Goal: Browse casually: Explore the website without a specific task or goal

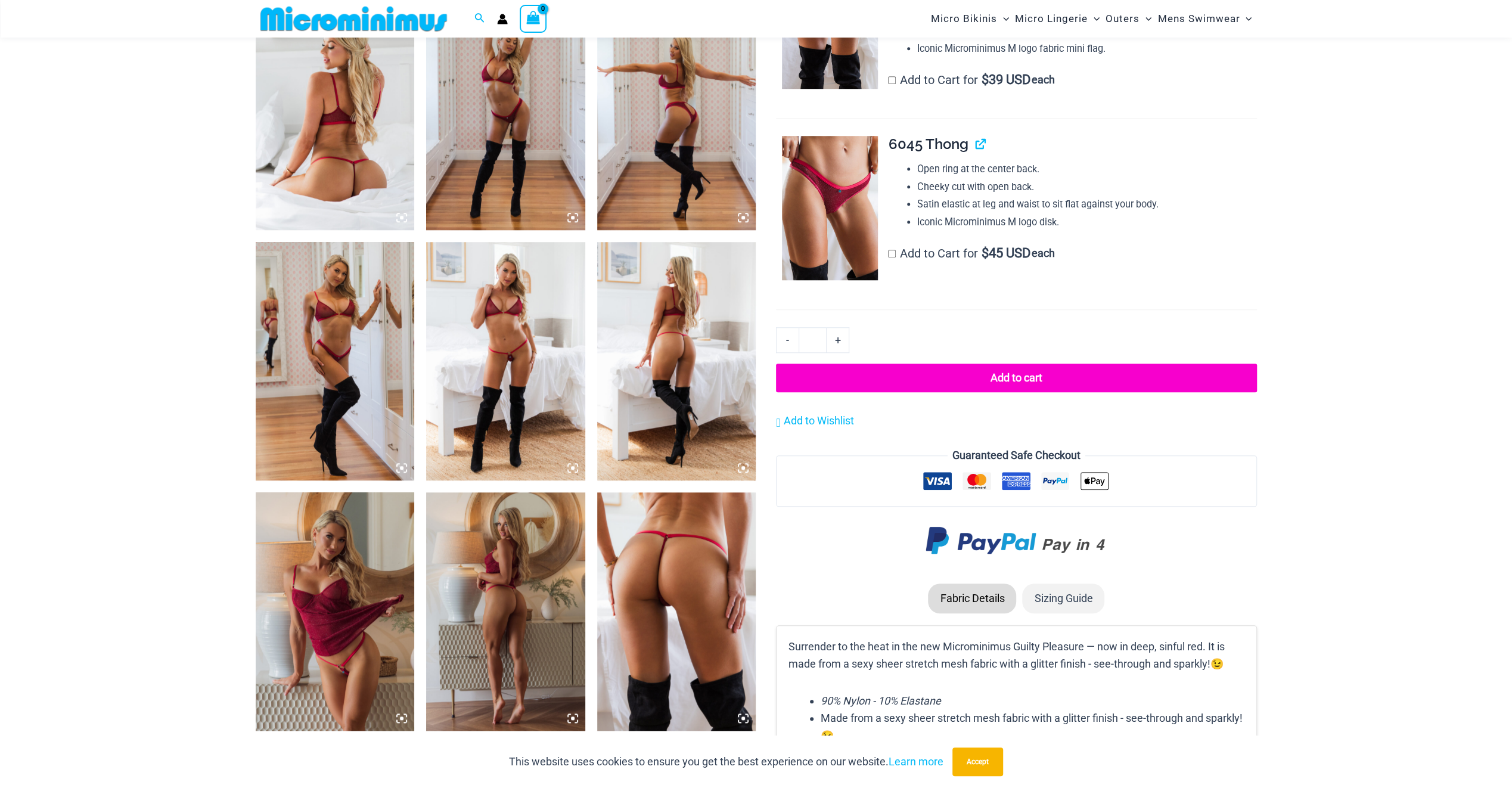
scroll to position [884, 0]
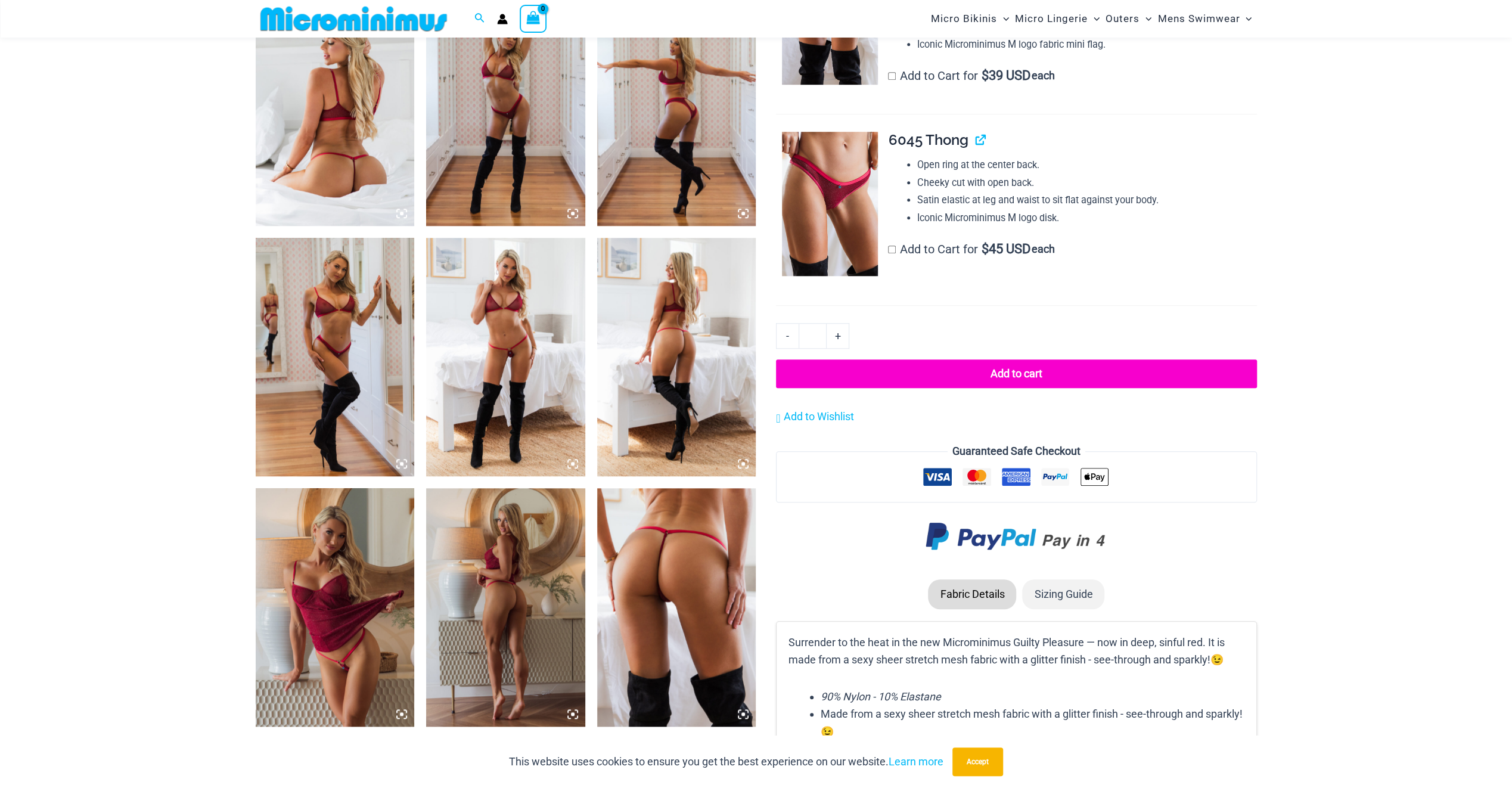
click at [473, 316] on img at bounding box center [506, 357] width 159 height 238
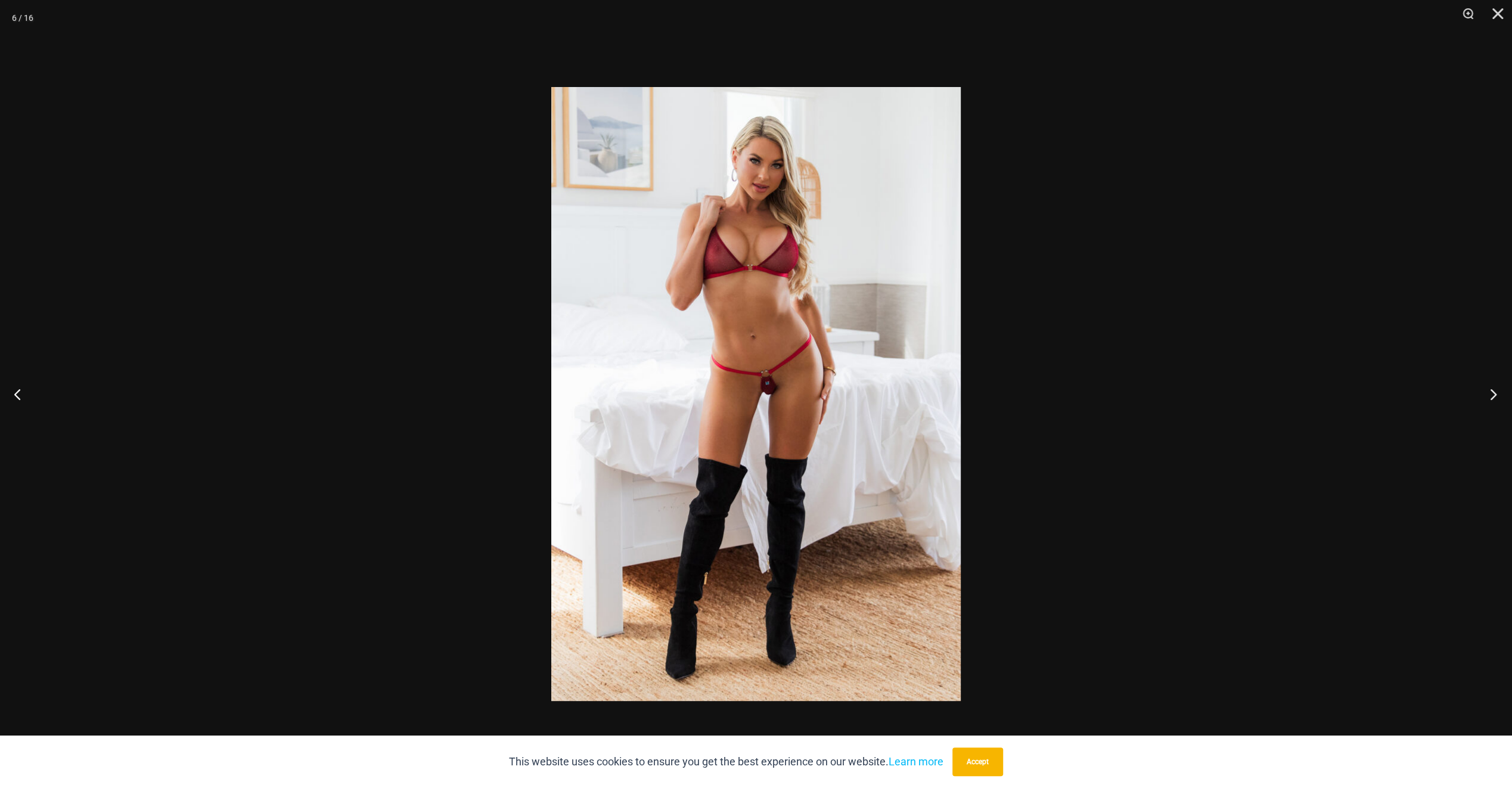
click at [1487, 400] on button "Next" at bounding box center [1489, 394] width 44 height 60
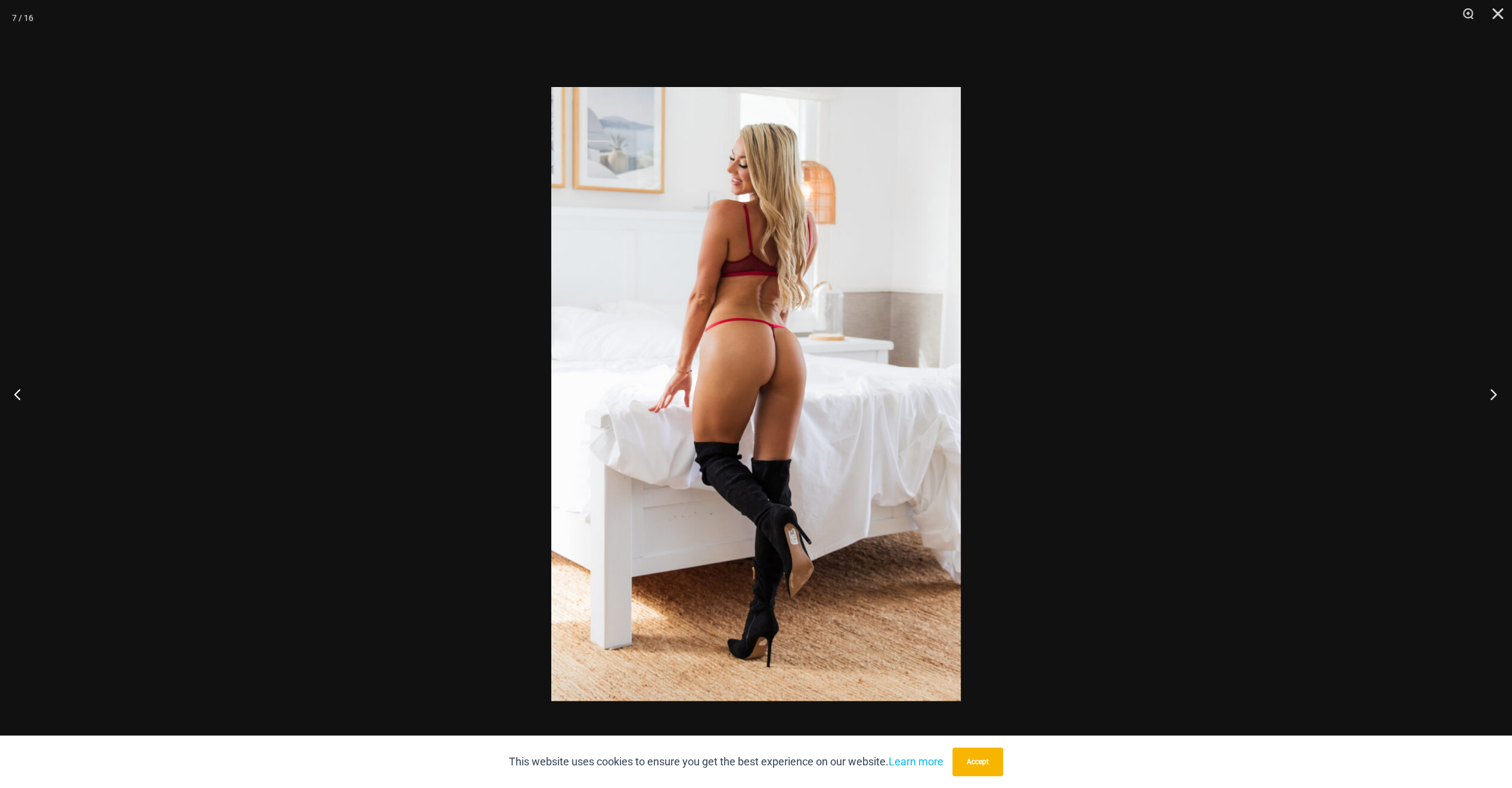
click at [1487, 400] on button "Next" at bounding box center [1489, 394] width 44 height 60
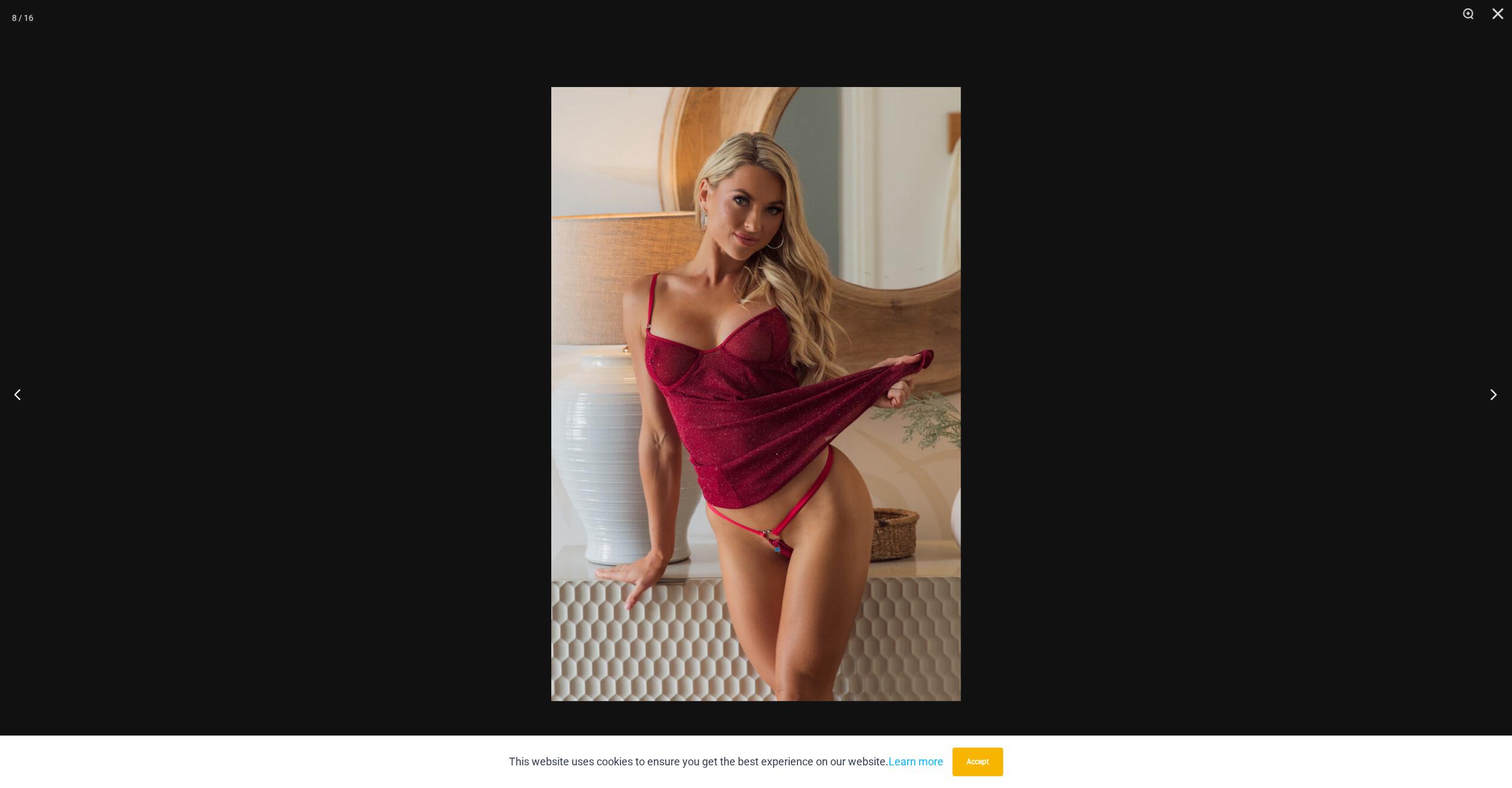
click at [1487, 400] on button "Next" at bounding box center [1489, 394] width 44 height 60
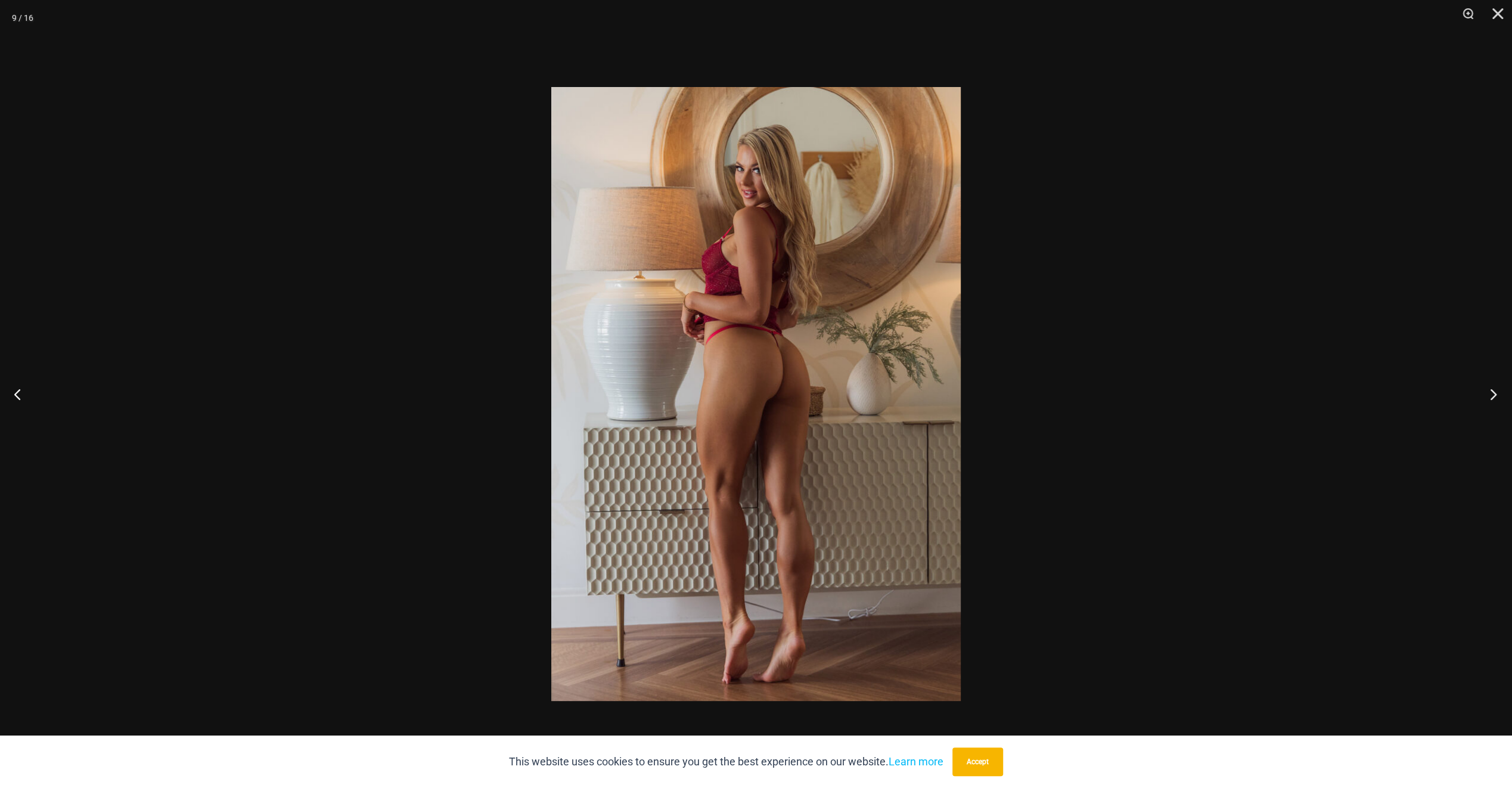
click at [1487, 400] on button "Next" at bounding box center [1489, 394] width 44 height 60
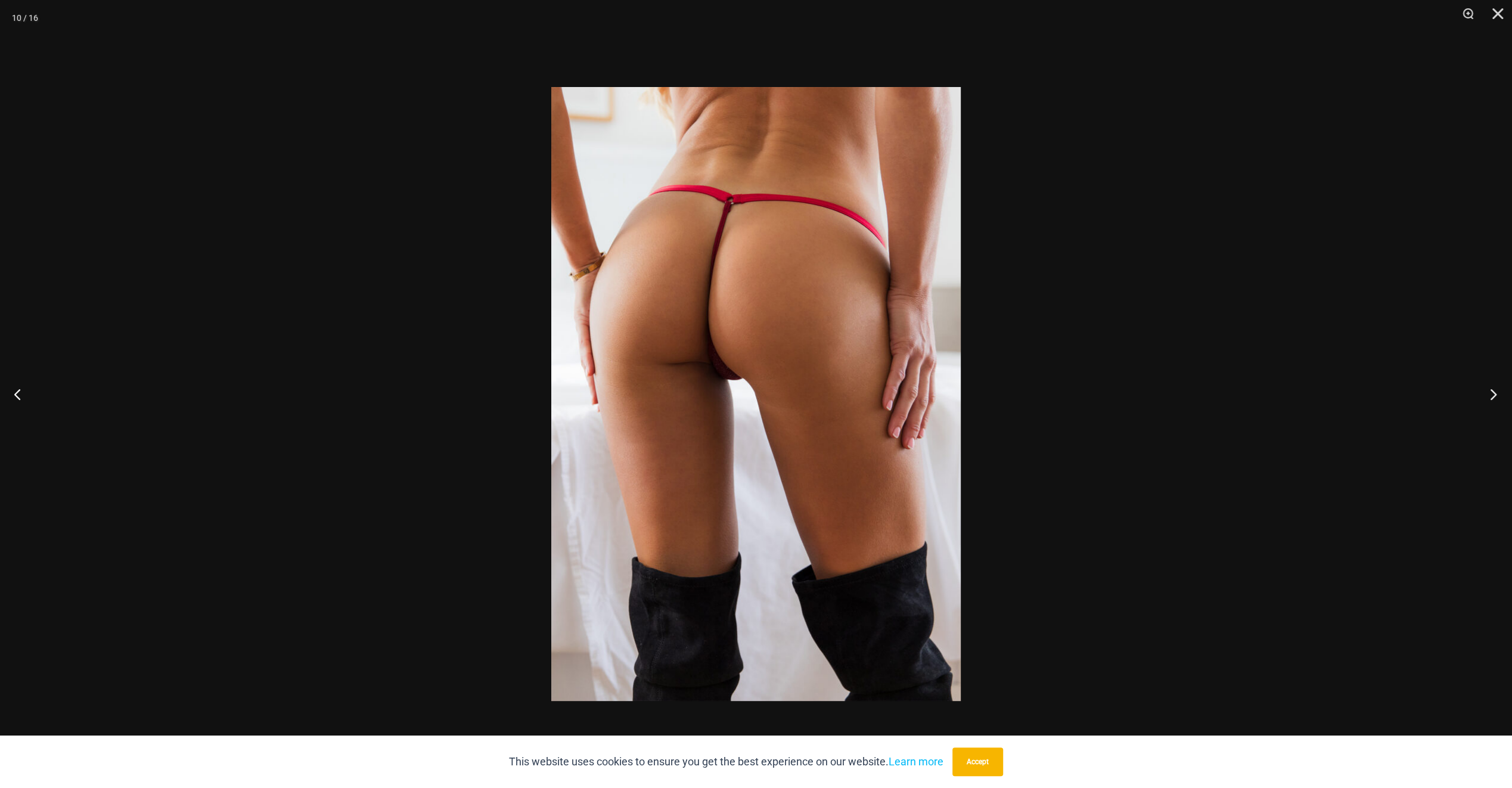
click at [1487, 400] on button "Next" at bounding box center [1489, 394] width 44 height 60
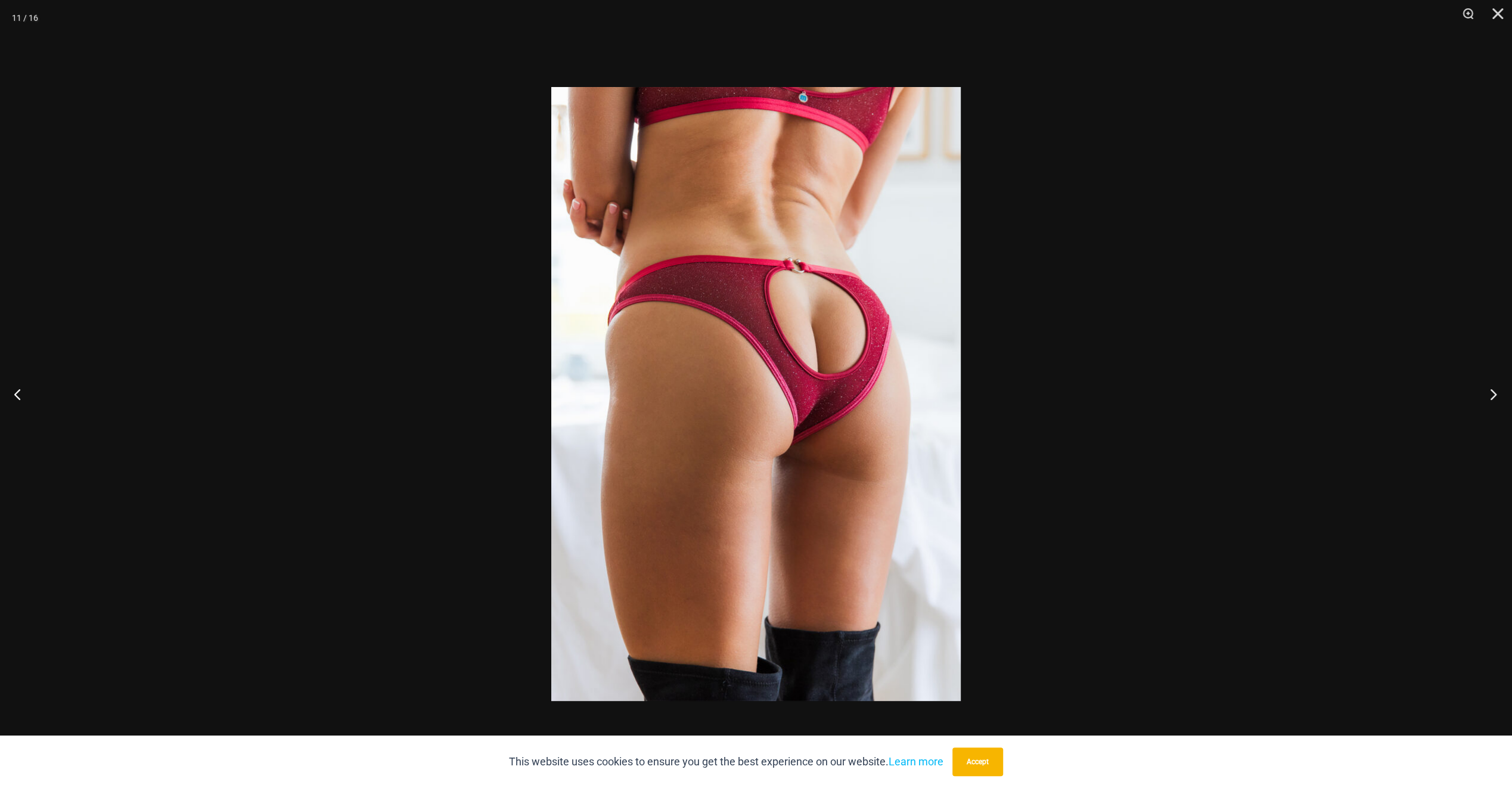
click at [1486, 400] on button "Next" at bounding box center [1489, 394] width 44 height 60
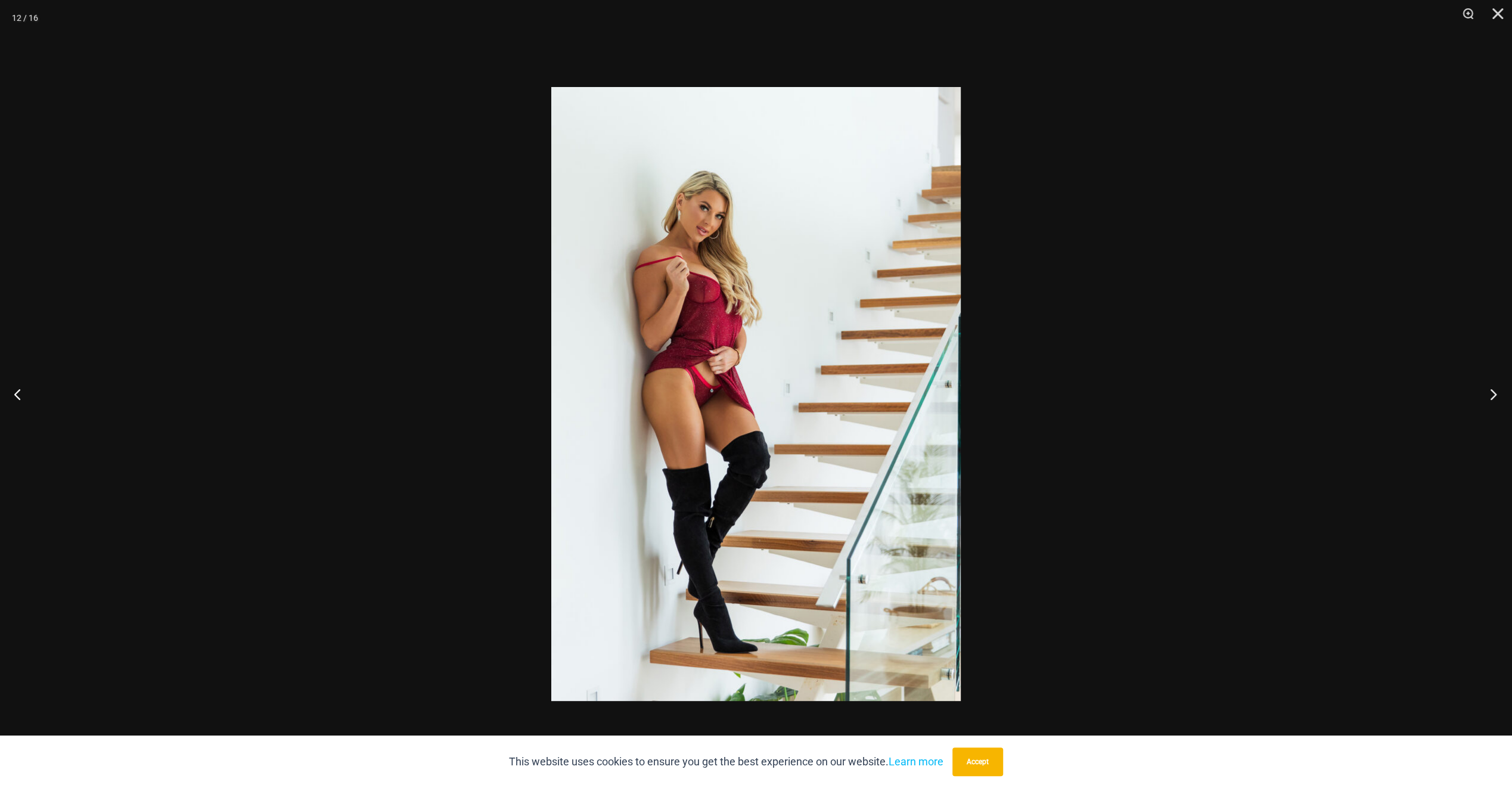
click at [1486, 400] on button "Next" at bounding box center [1489, 394] width 44 height 60
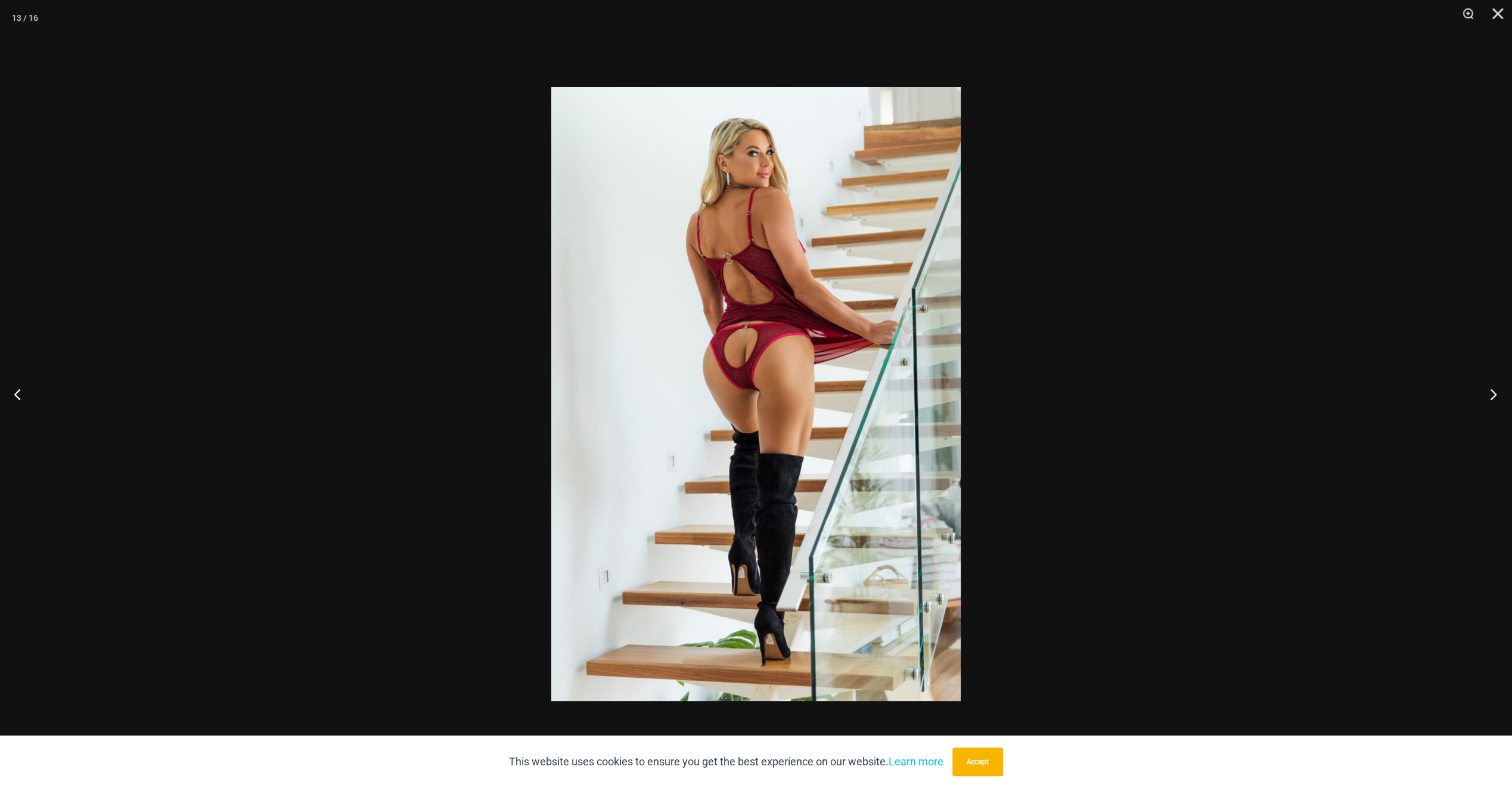
click at [1486, 400] on button "Next" at bounding box center [1489, 394] width 44 height 60
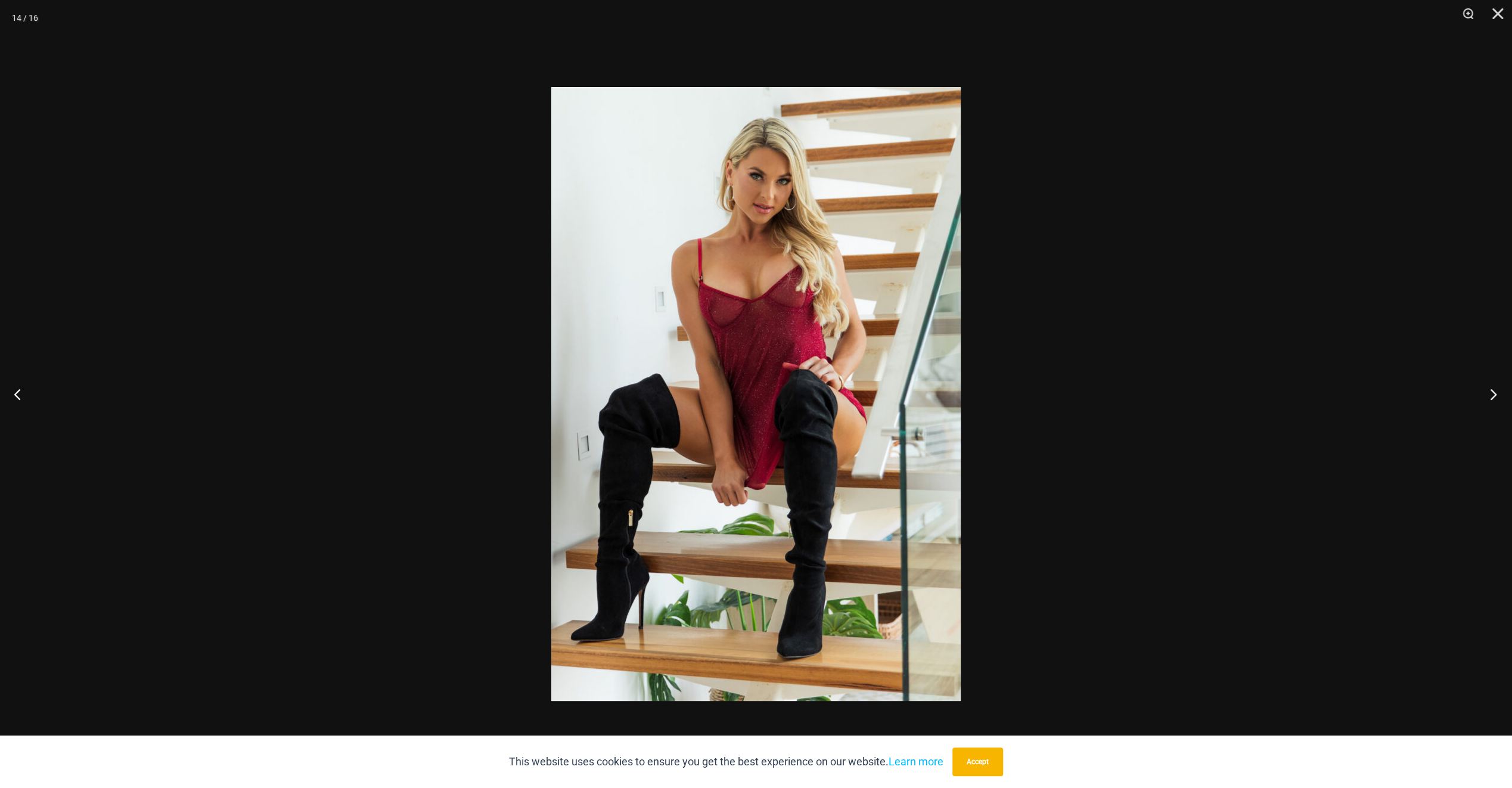
click at [1486, 400] on button "Next" at bounding box center [1489, 394] width 44 height 60
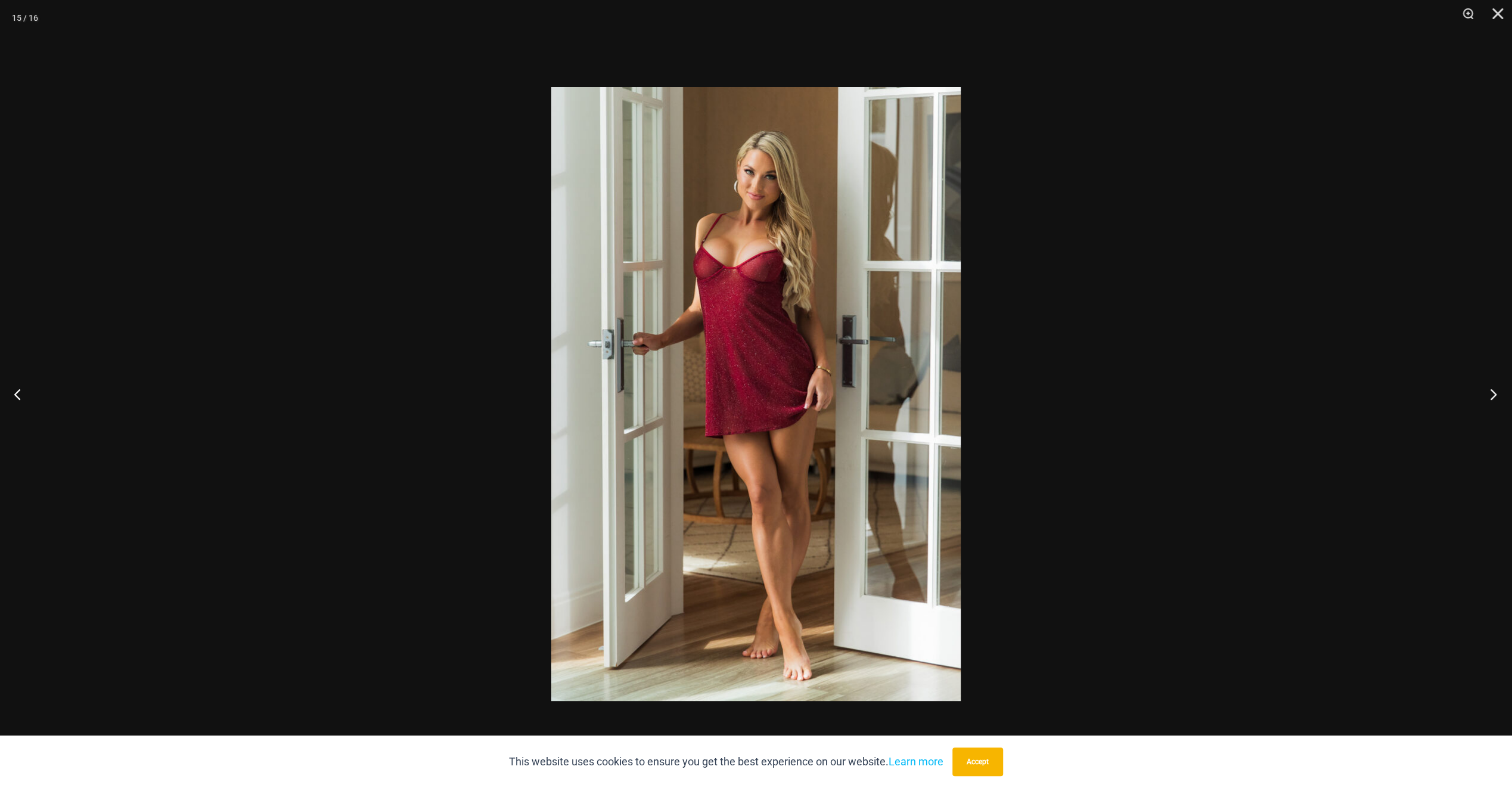
click at [1486, 400] on button "Next" at bounding box center [1489, 394] width 44 height 60
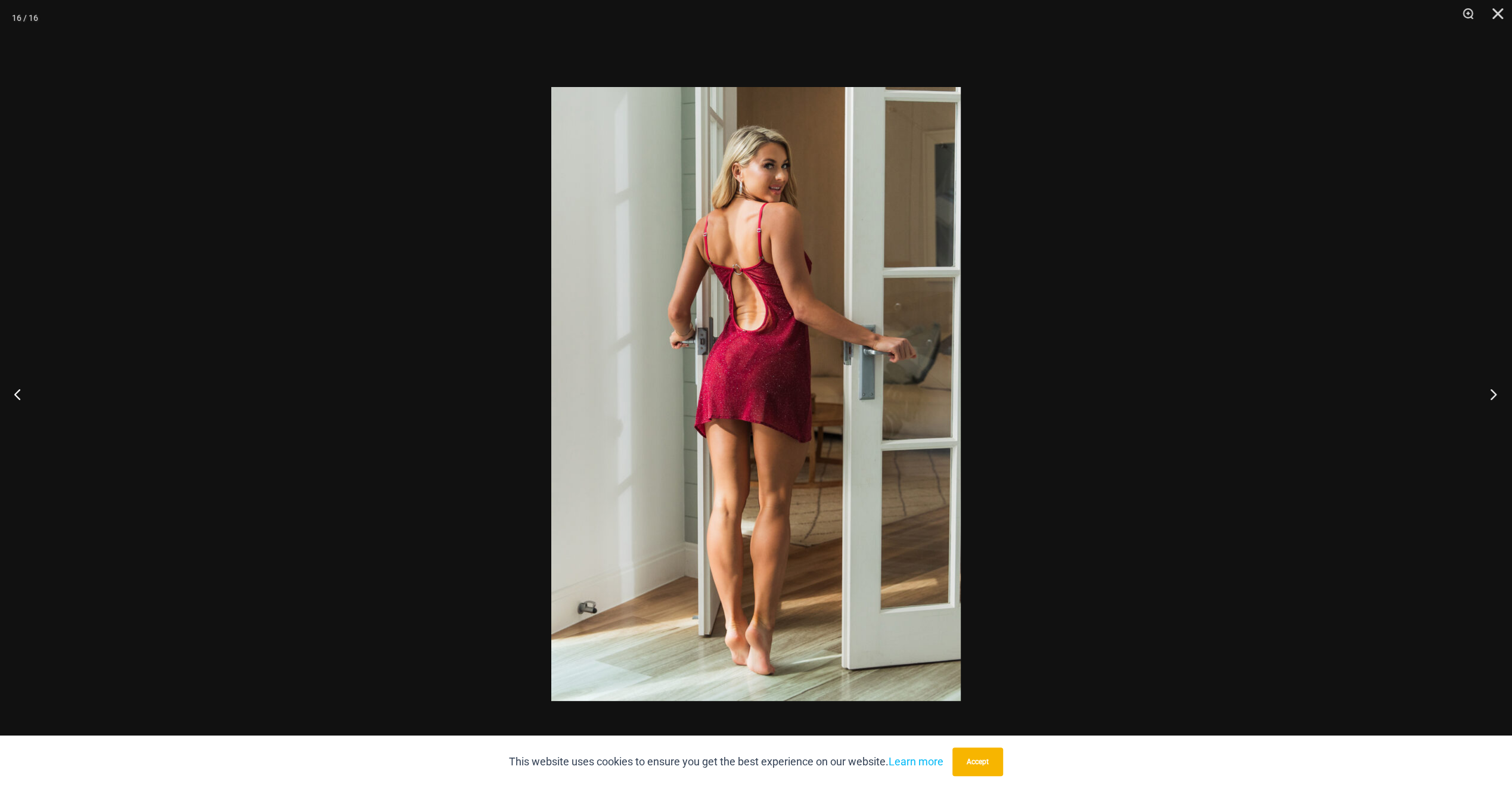
click at [1486, 400] on button "Next" at bounding box center [1489, 394] width 44 height 60
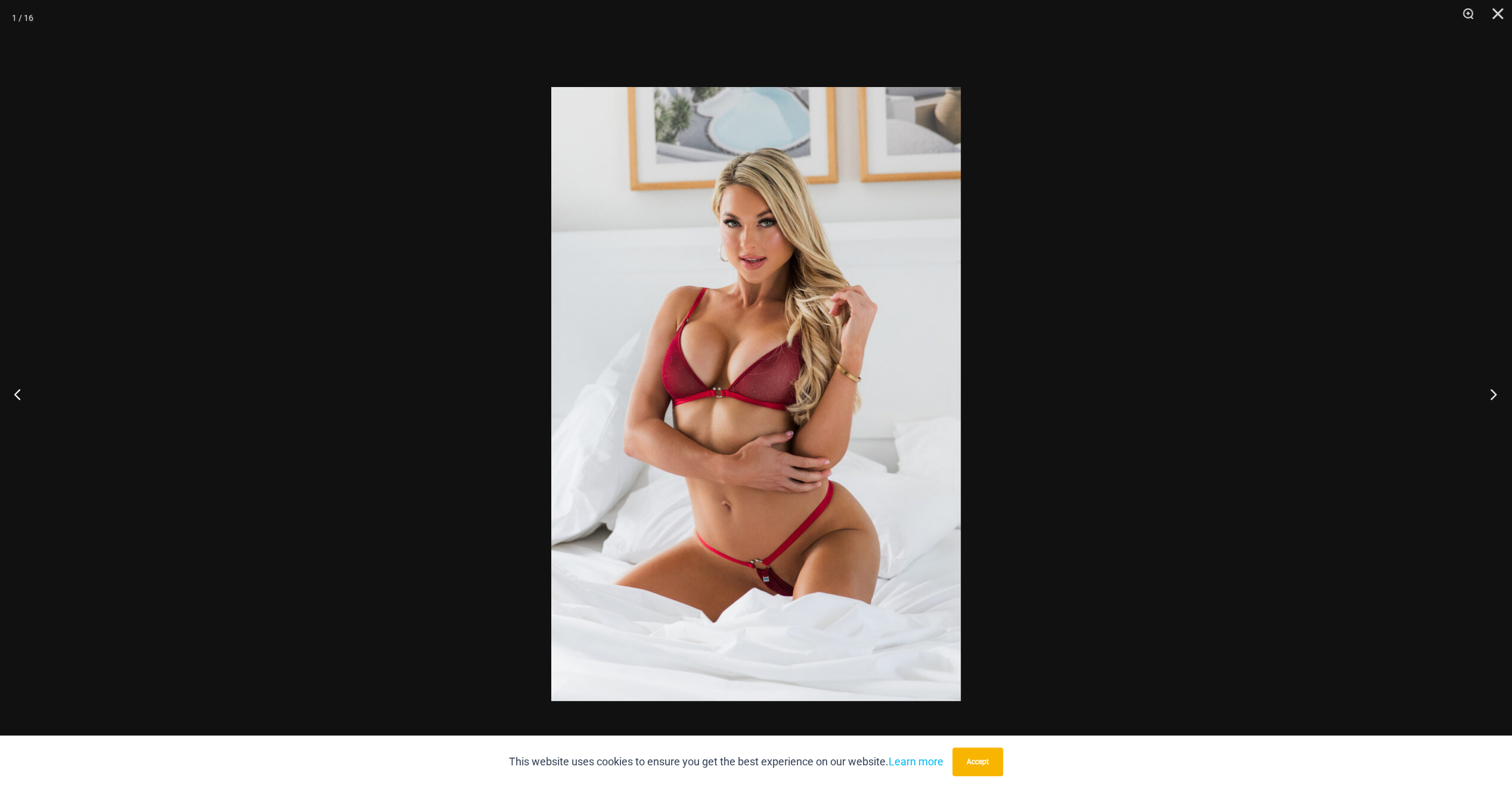
click at [1486, 400] on button "Next" at bounding box center [1489, 394] width 44 height 60
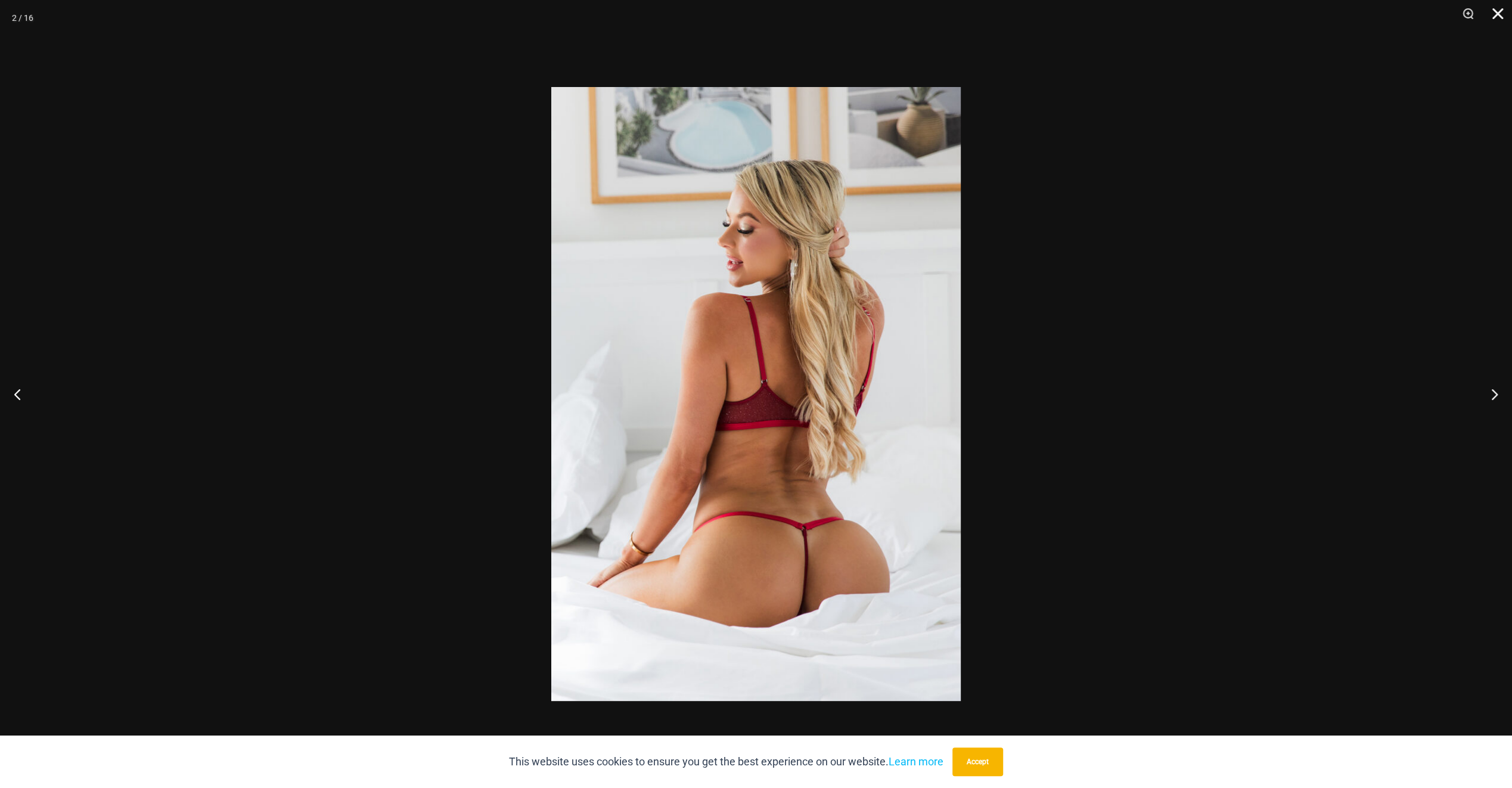
click at [1497, 14] on button "Close" at bounding box center [1493, 18] width 30 height 36
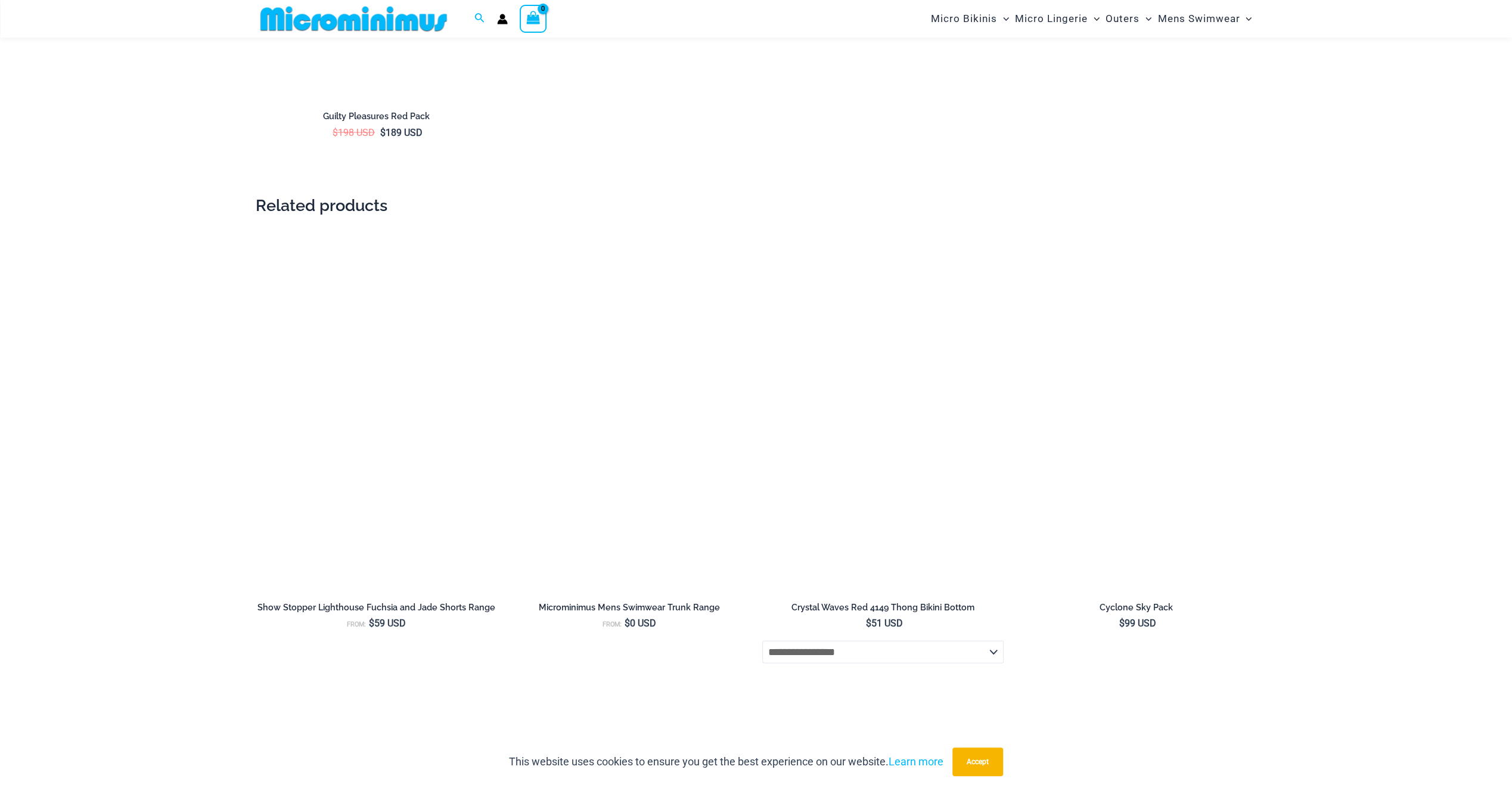
scroll to position [2494, 0]
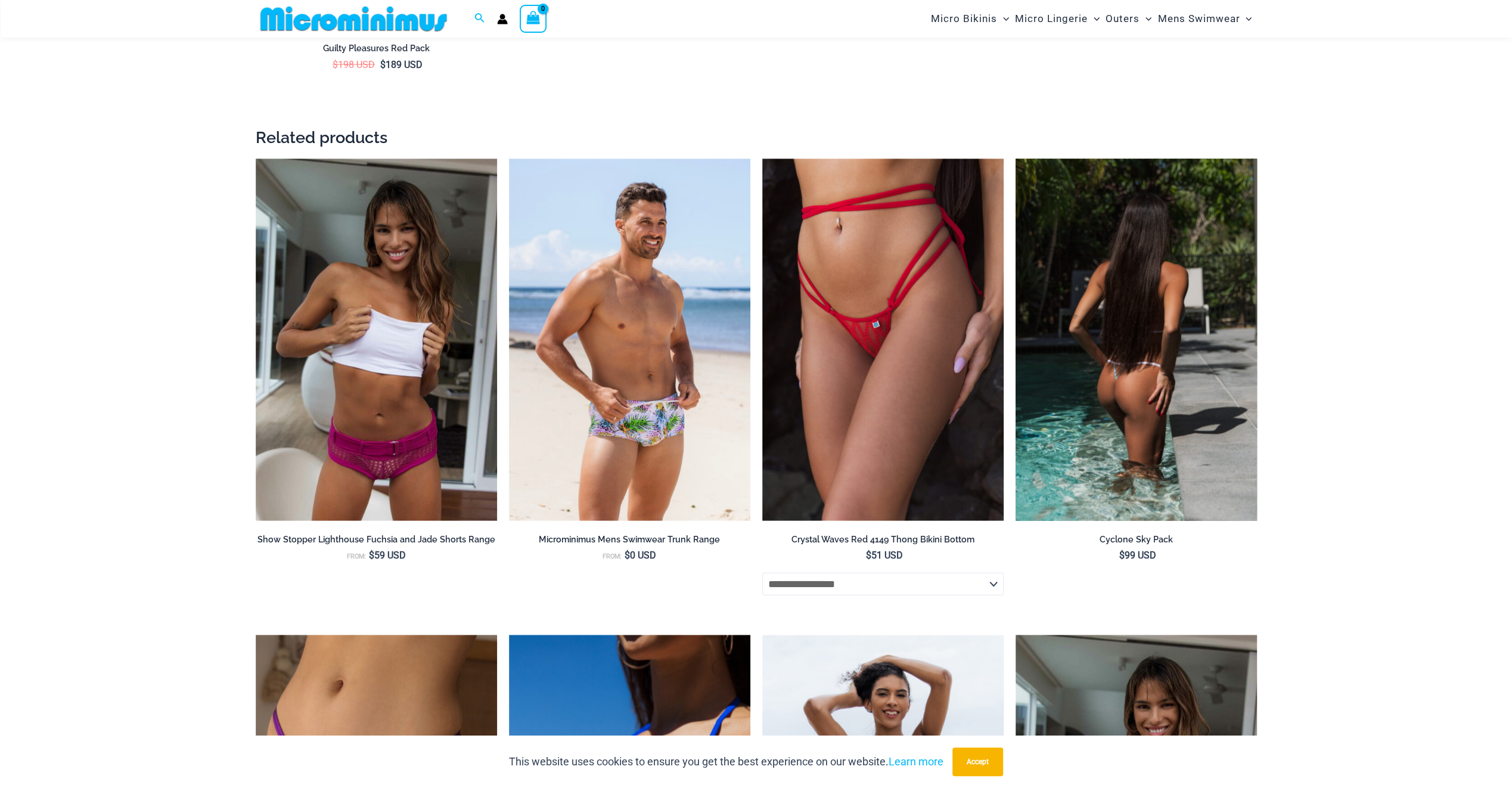
click at [1123, 429] on img at bounding box center [1136, 340] width 241 height 363
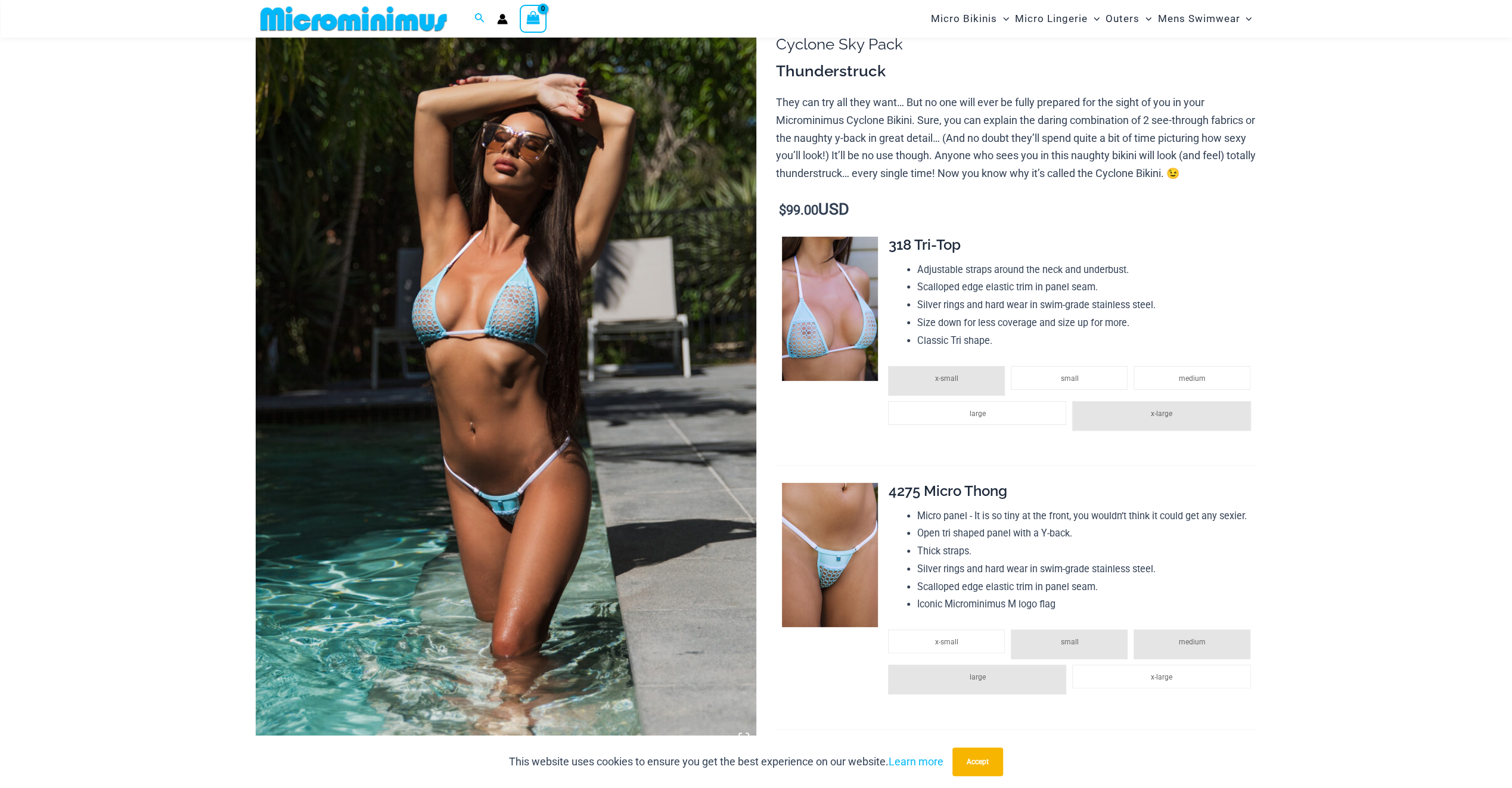
scroll to position [168, 0]
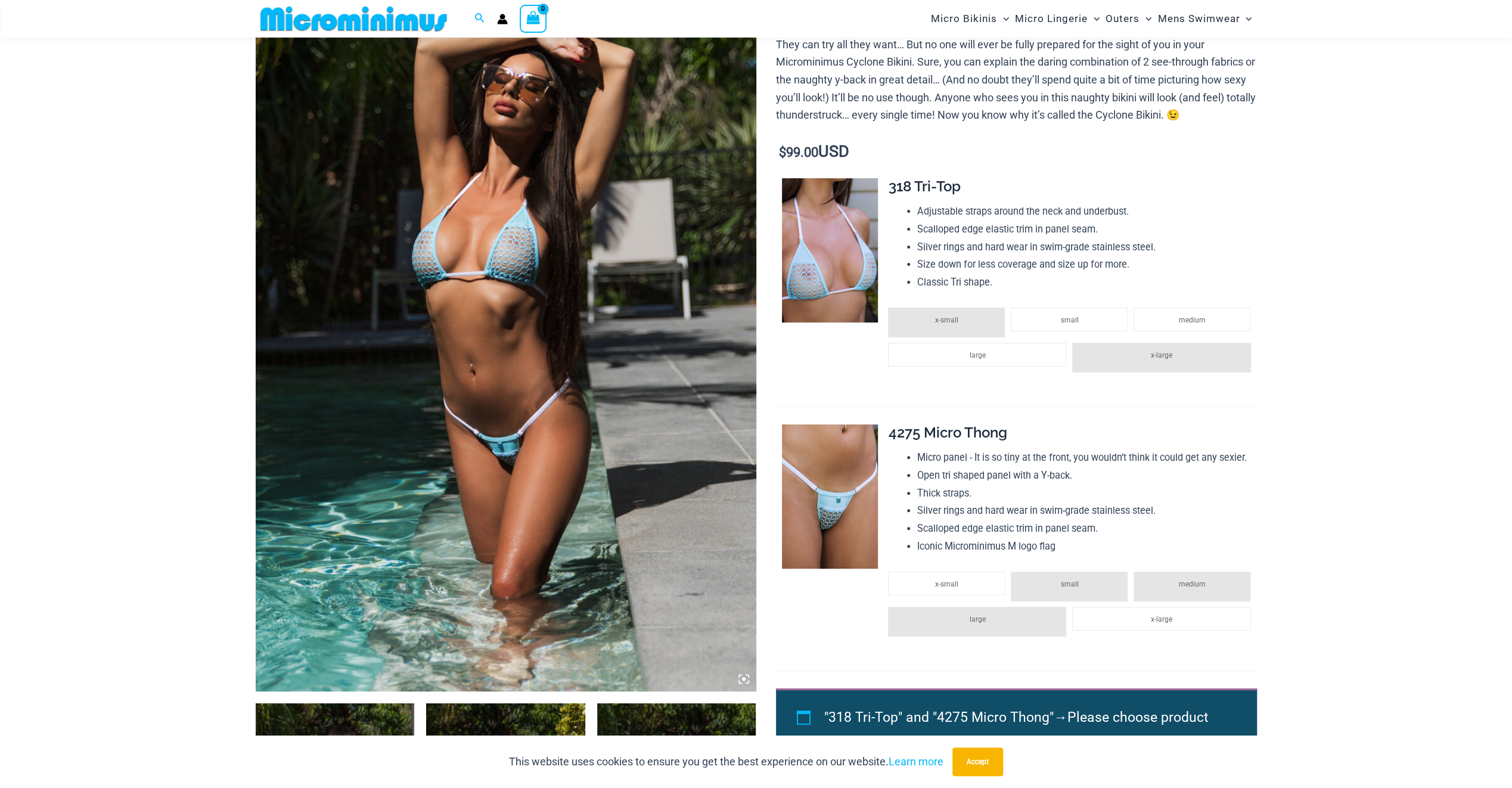
click at [568, 444] on img at bounding box center [506, 316] width 501 height 751
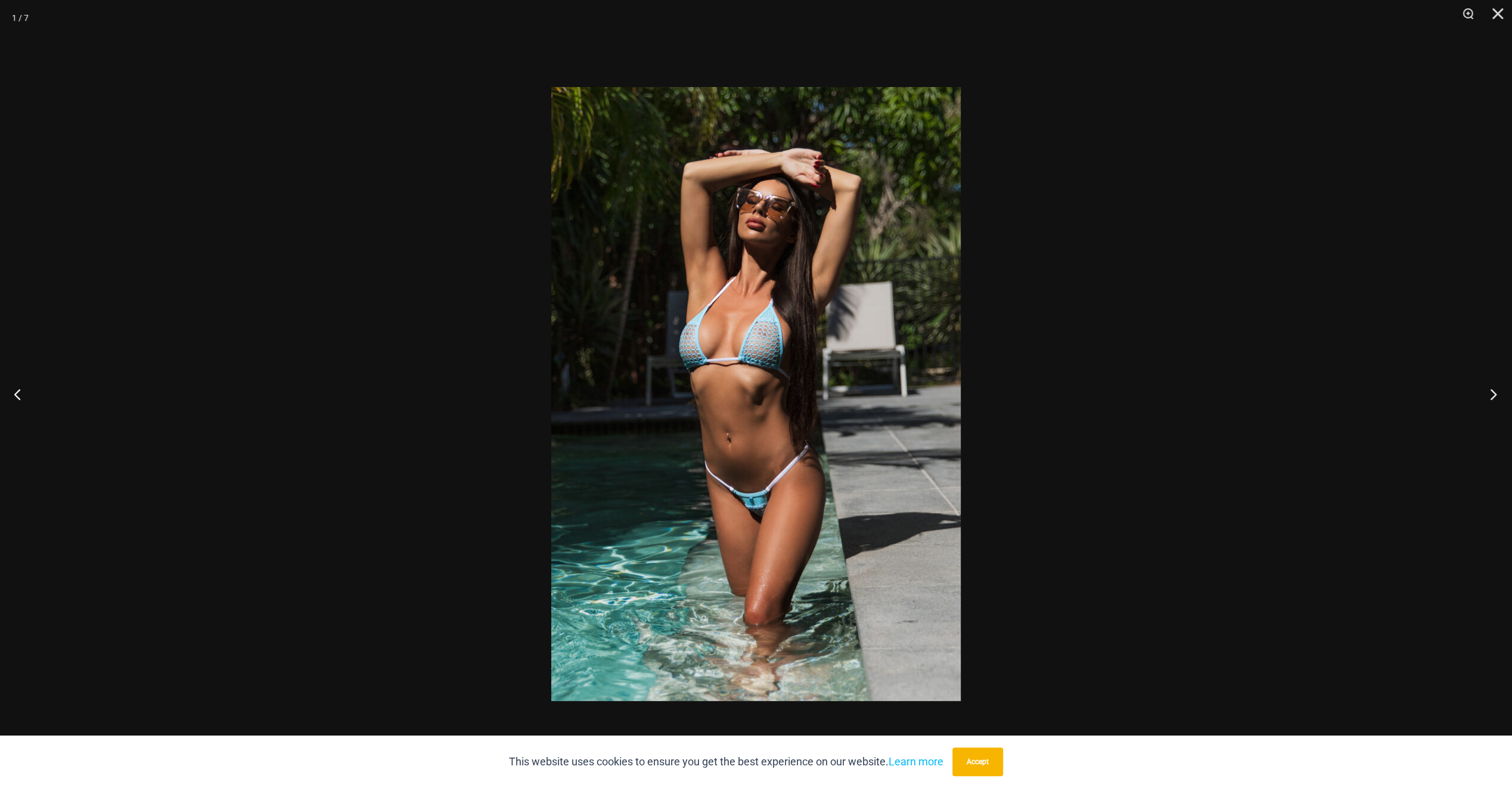
click at [1489, 392] on button "Next" at bounding box center [1489, 394] width 44 height 60
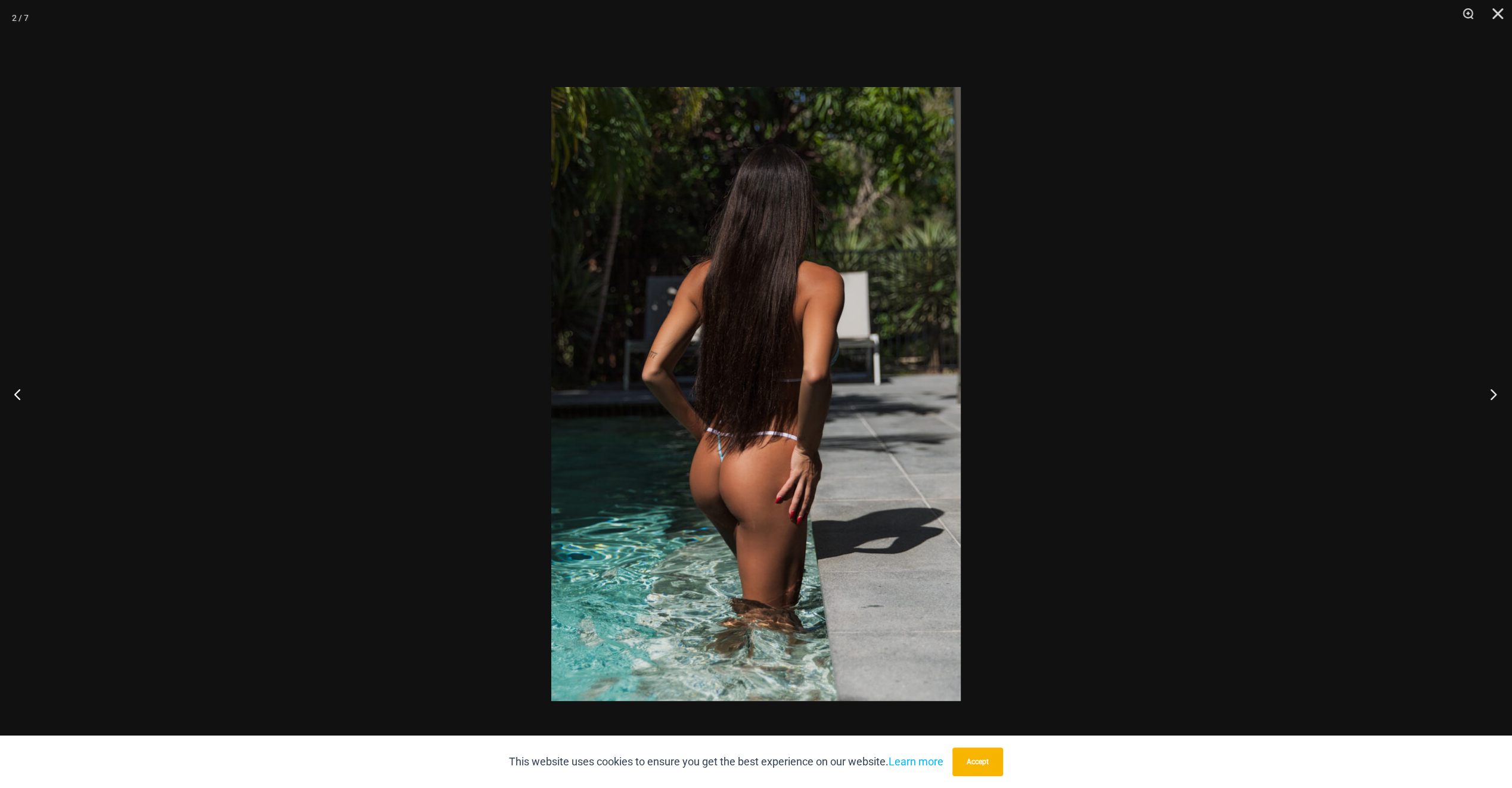
click at [1489, 392] on button "Next" at bounding box center [1489, 394] width 44 height 60
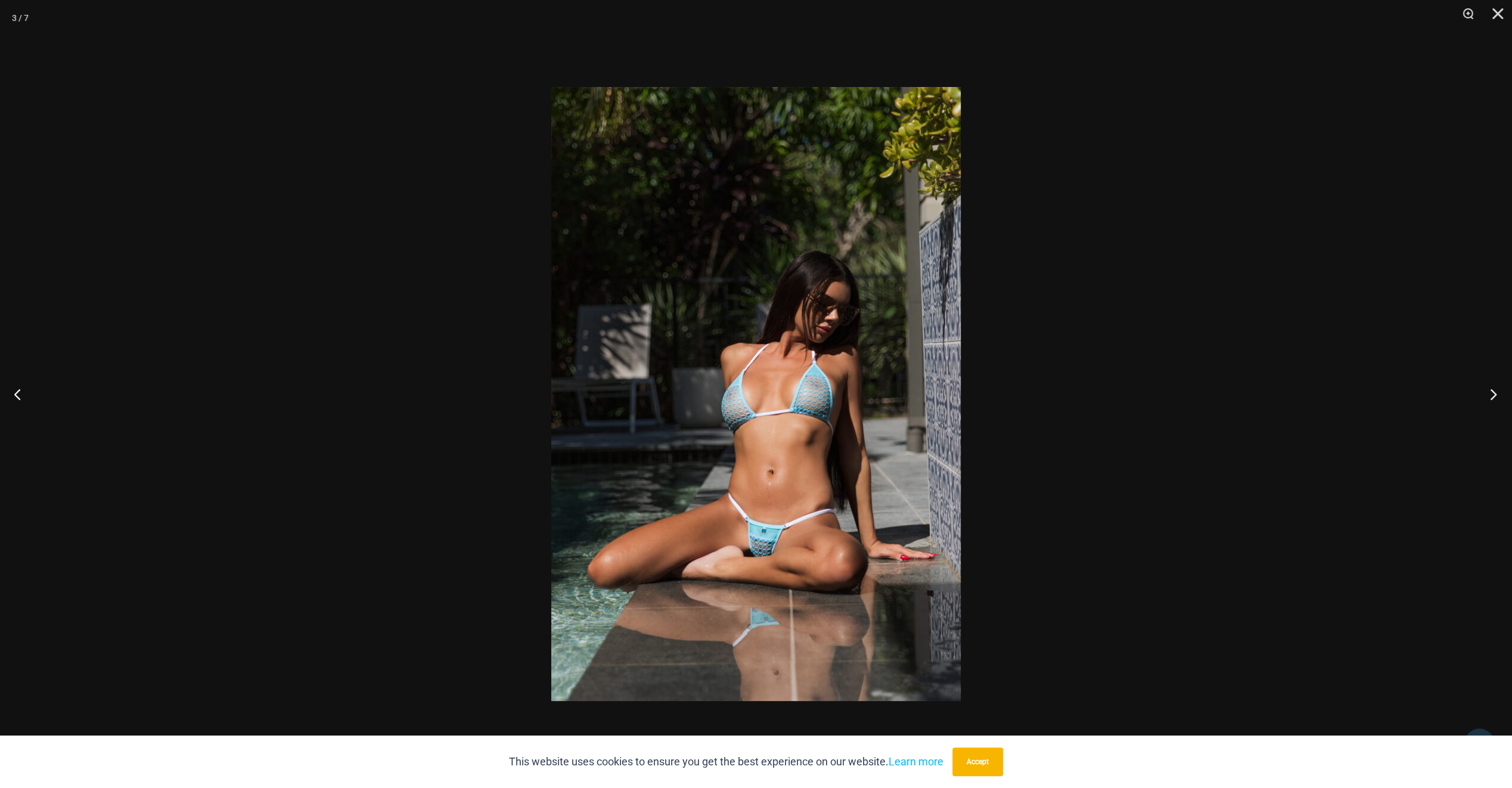
click at [1489, 392] on button "Next" at bounding box center [1489, 394] width 44 height 60
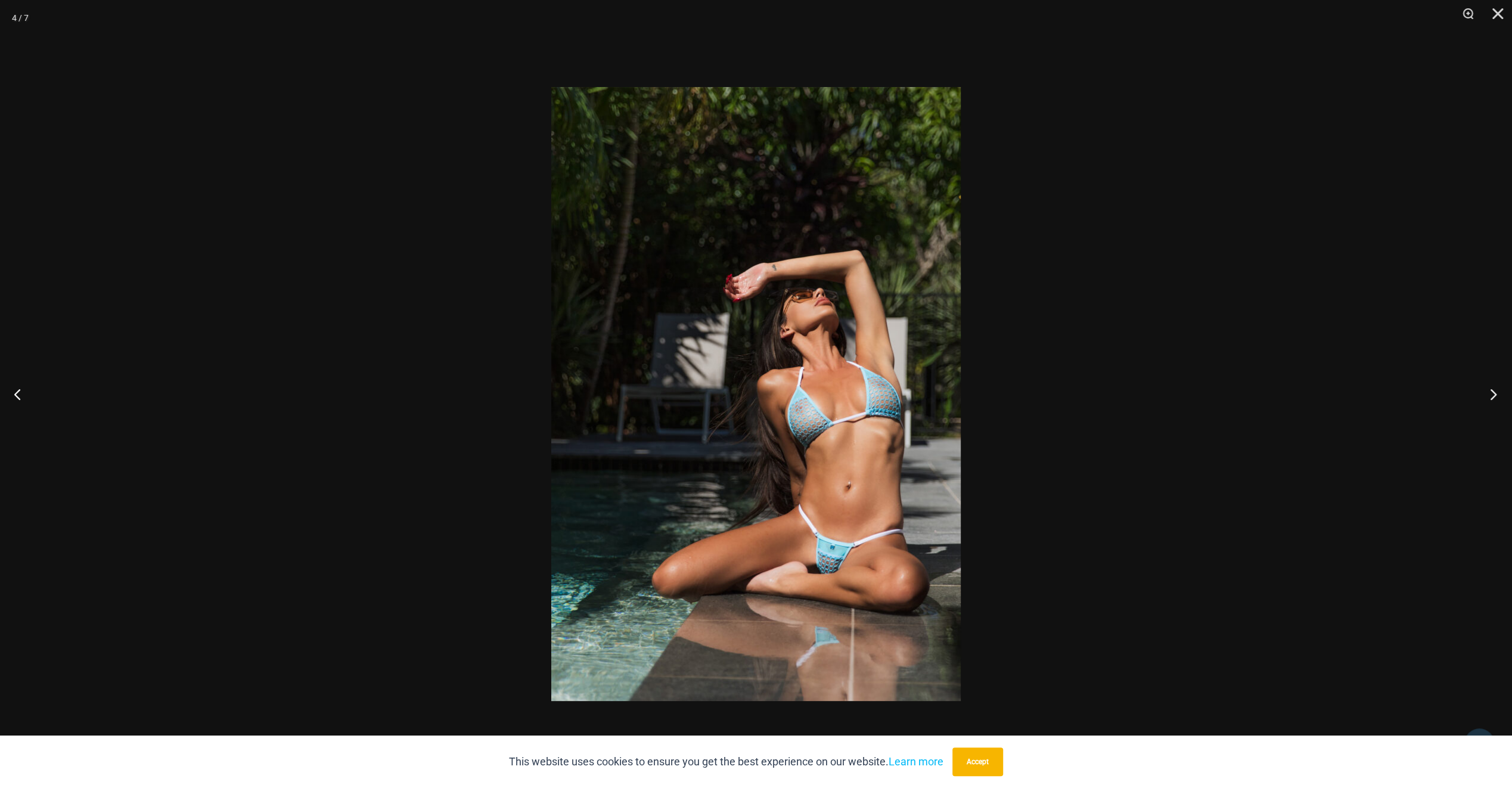
click at [1489, 392] on button "Next" at bounding box center [1489, 394] width 44 height 60
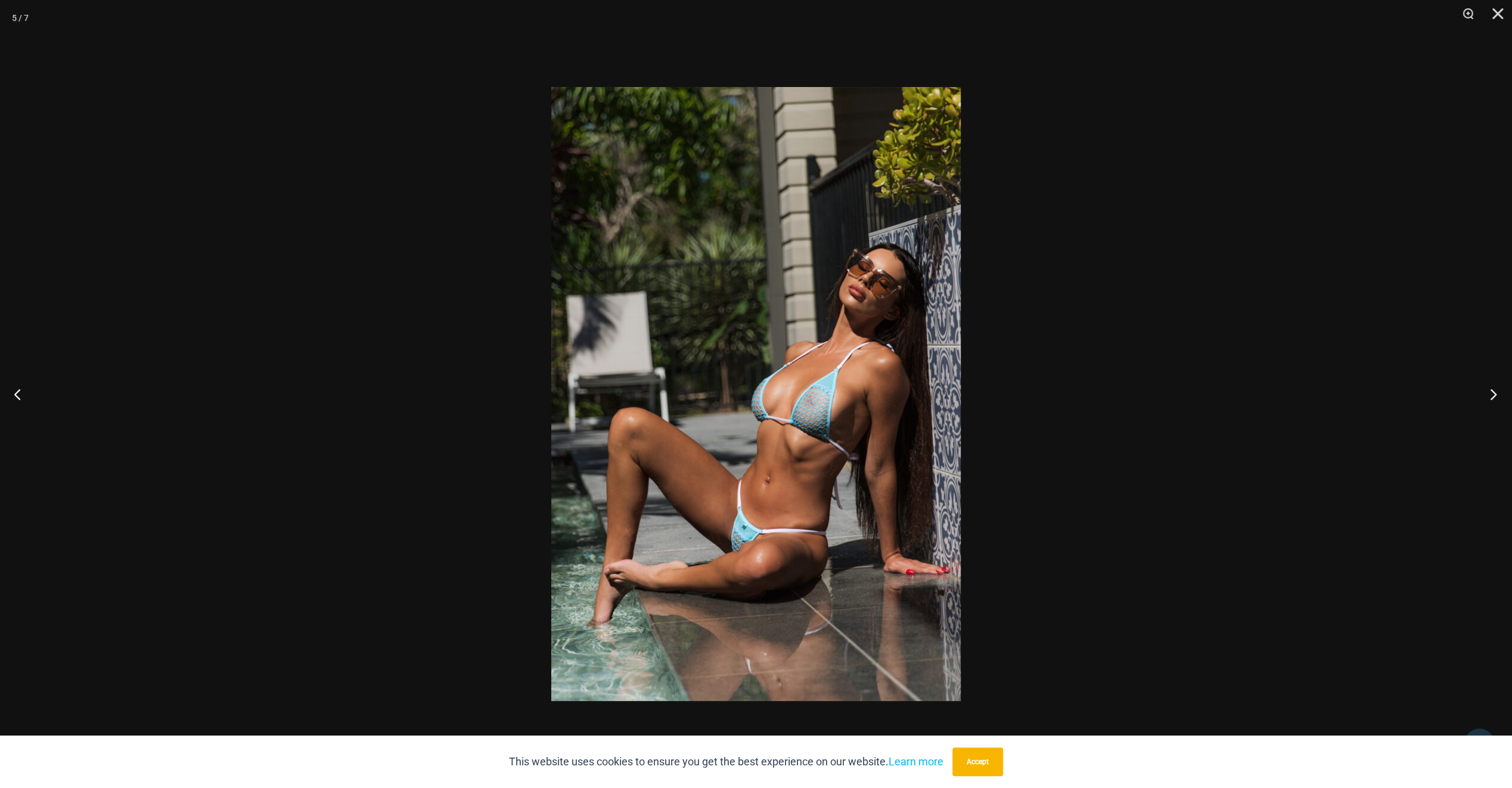
click at [1489, 392] on button "Next" at bounding box center [1489, 394] width 44 height 60
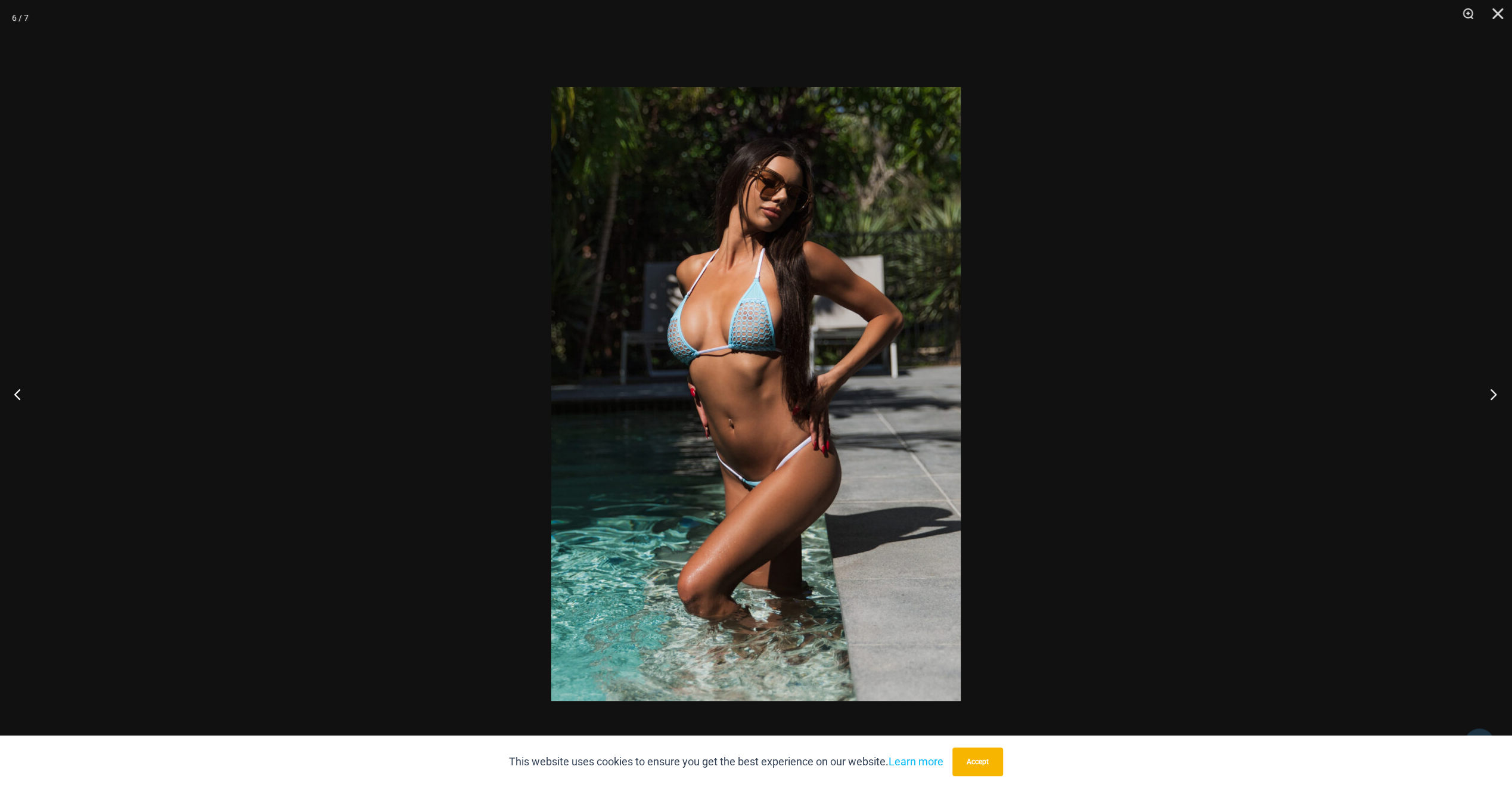
click at [1489, 392] on button "Next" at bounding box center [1489, 394] width 44 height 60
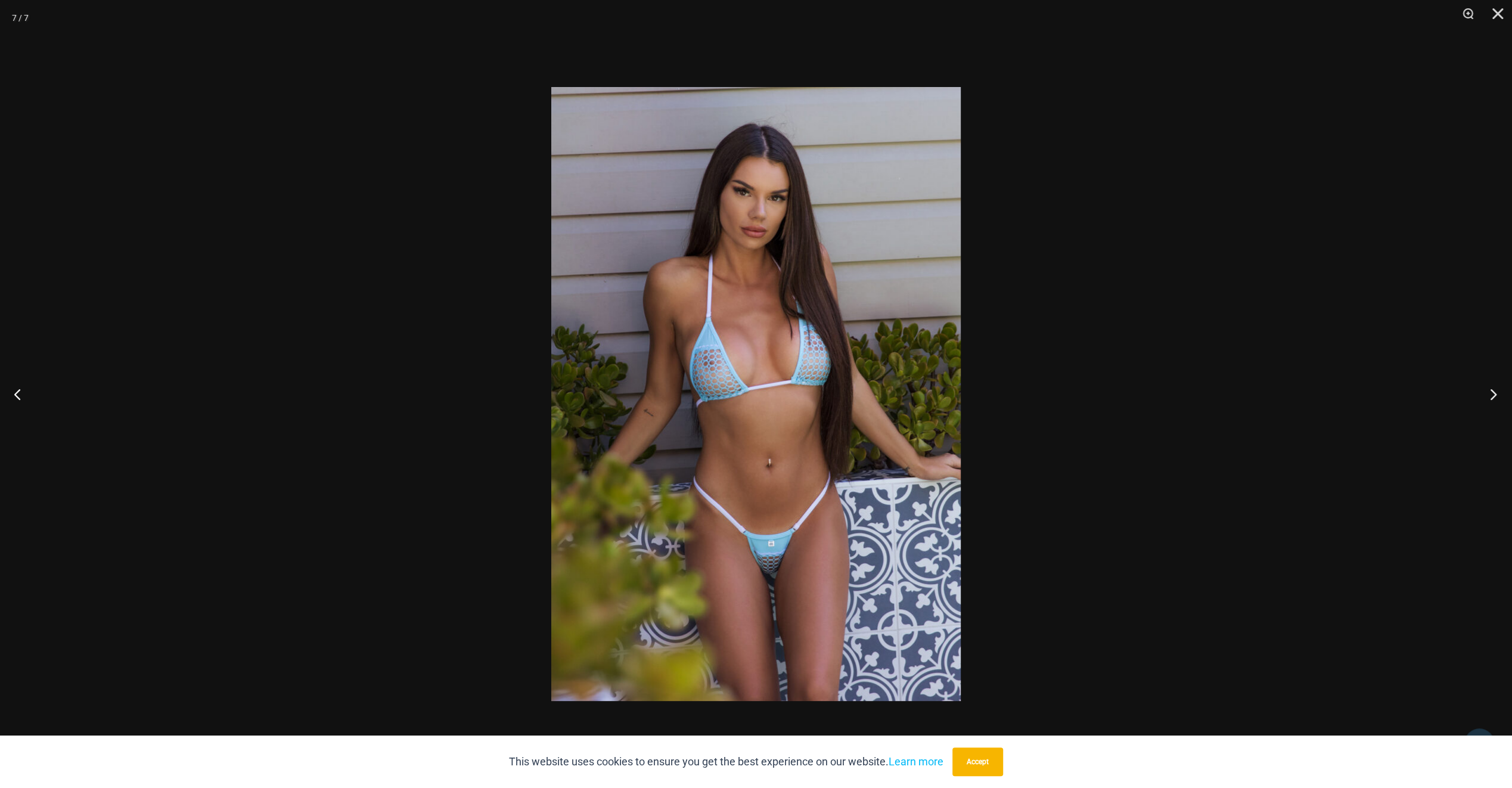
click at [1489, 392] on button "Next" at bounding box center [1489, 394] width 44 height 60
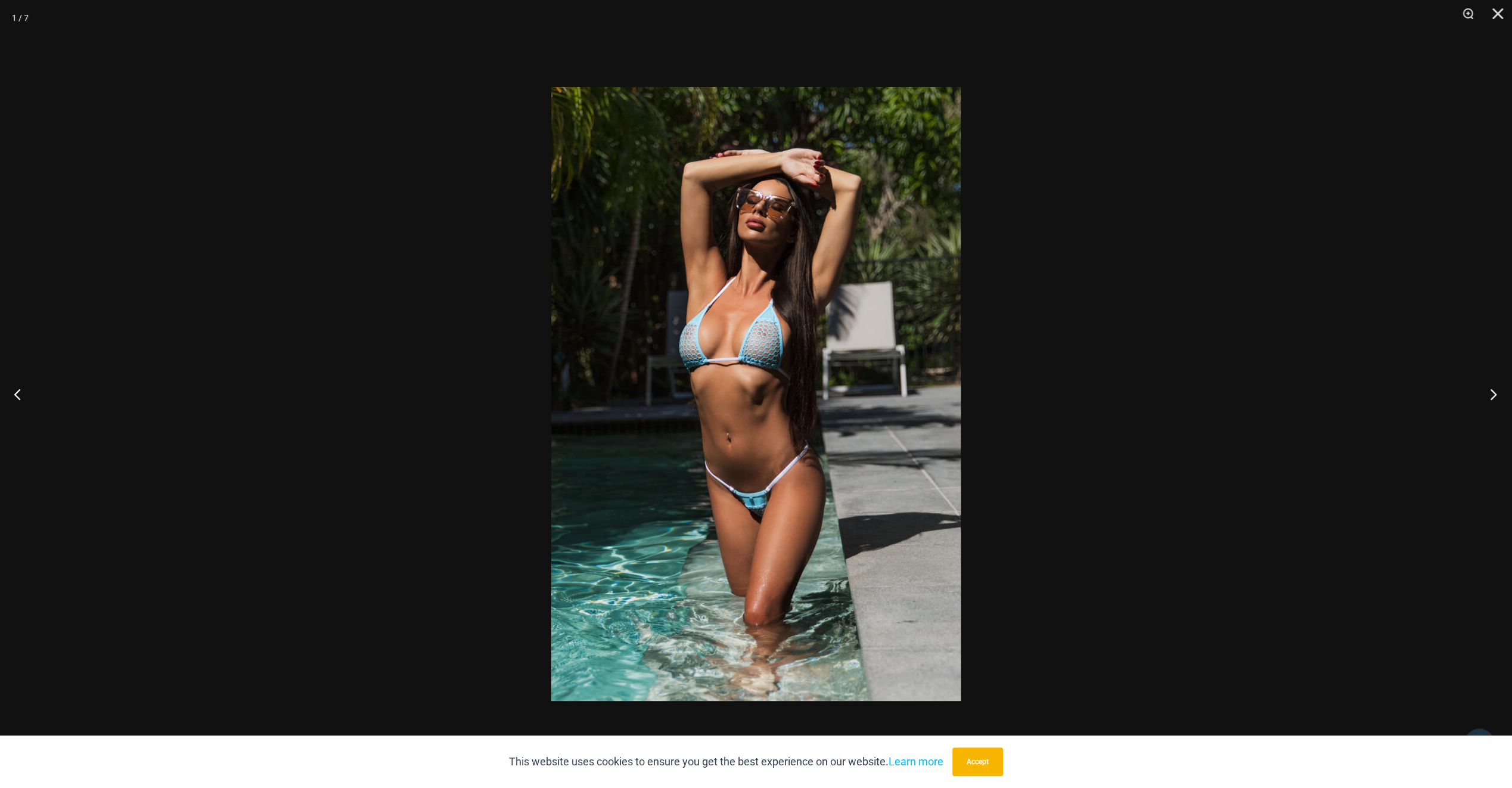
click at [1489, 392] on button "Next" at bounding box center [1489, 394] width 44 height 60
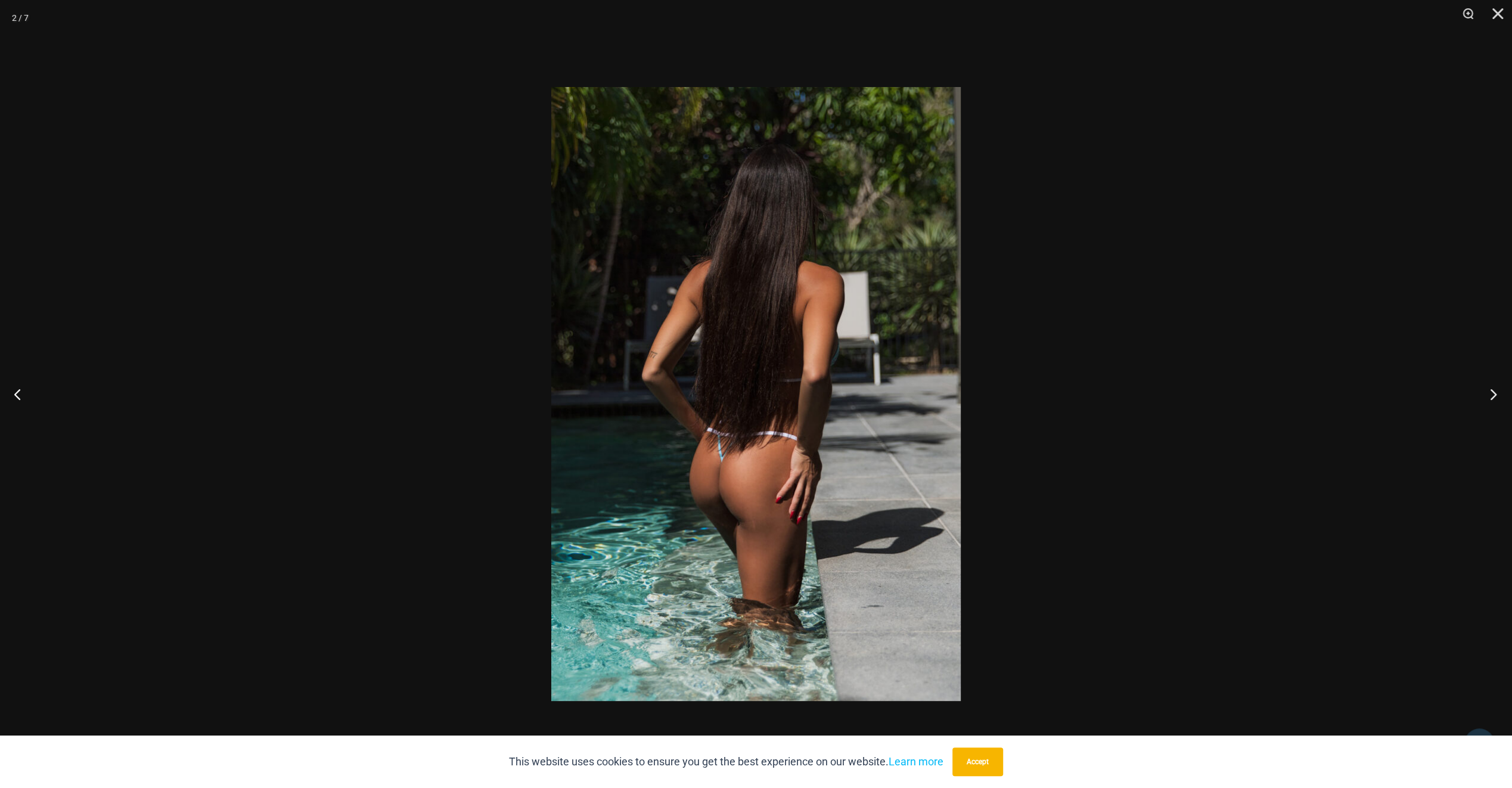
click at [1489, 392] on button "Next" at bounding box center [1489, 394] width 44 height 60
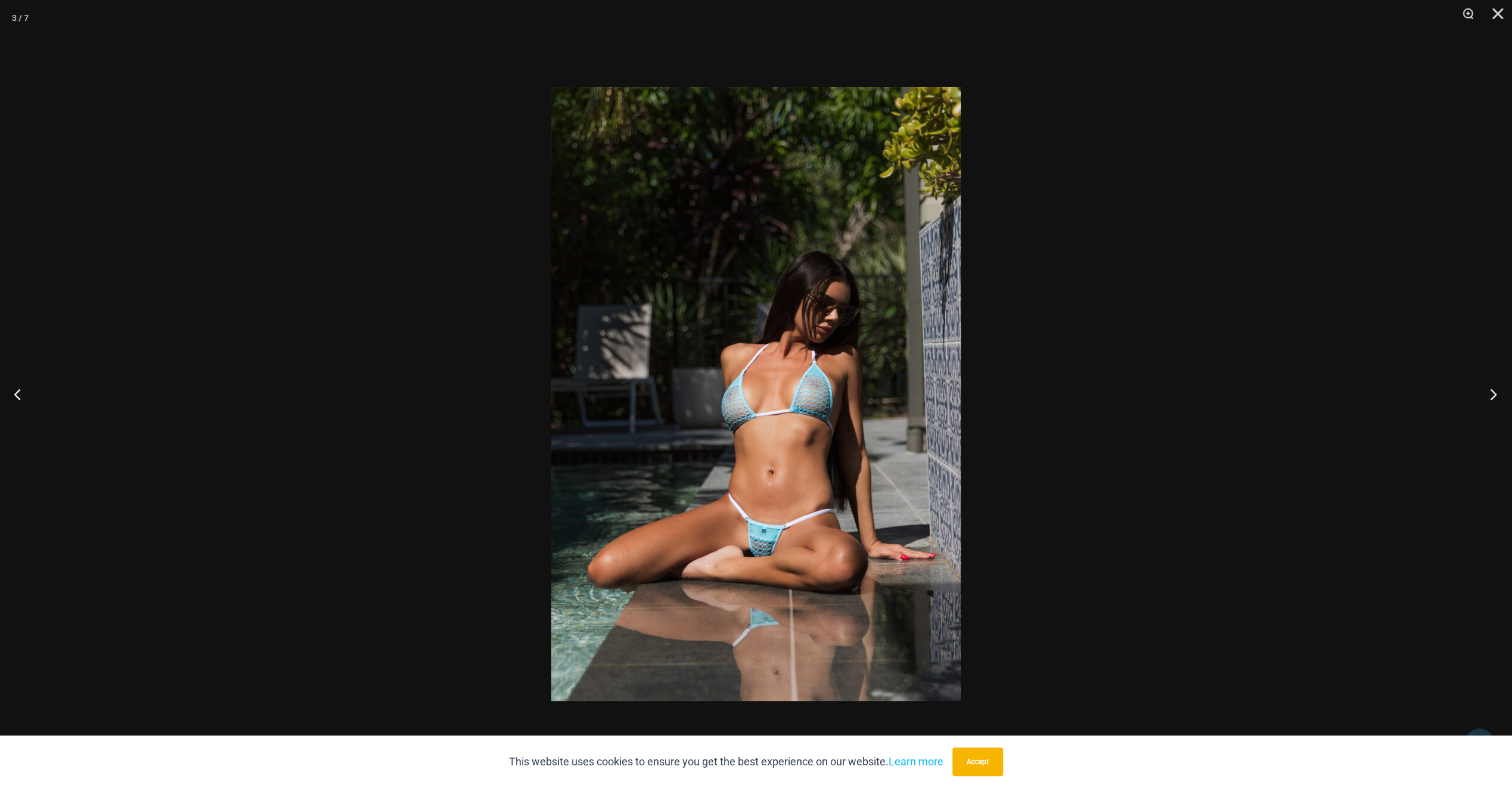
click at [1489, 392] on button "Next" at bounding box center [1489, 394] width 44 height 60
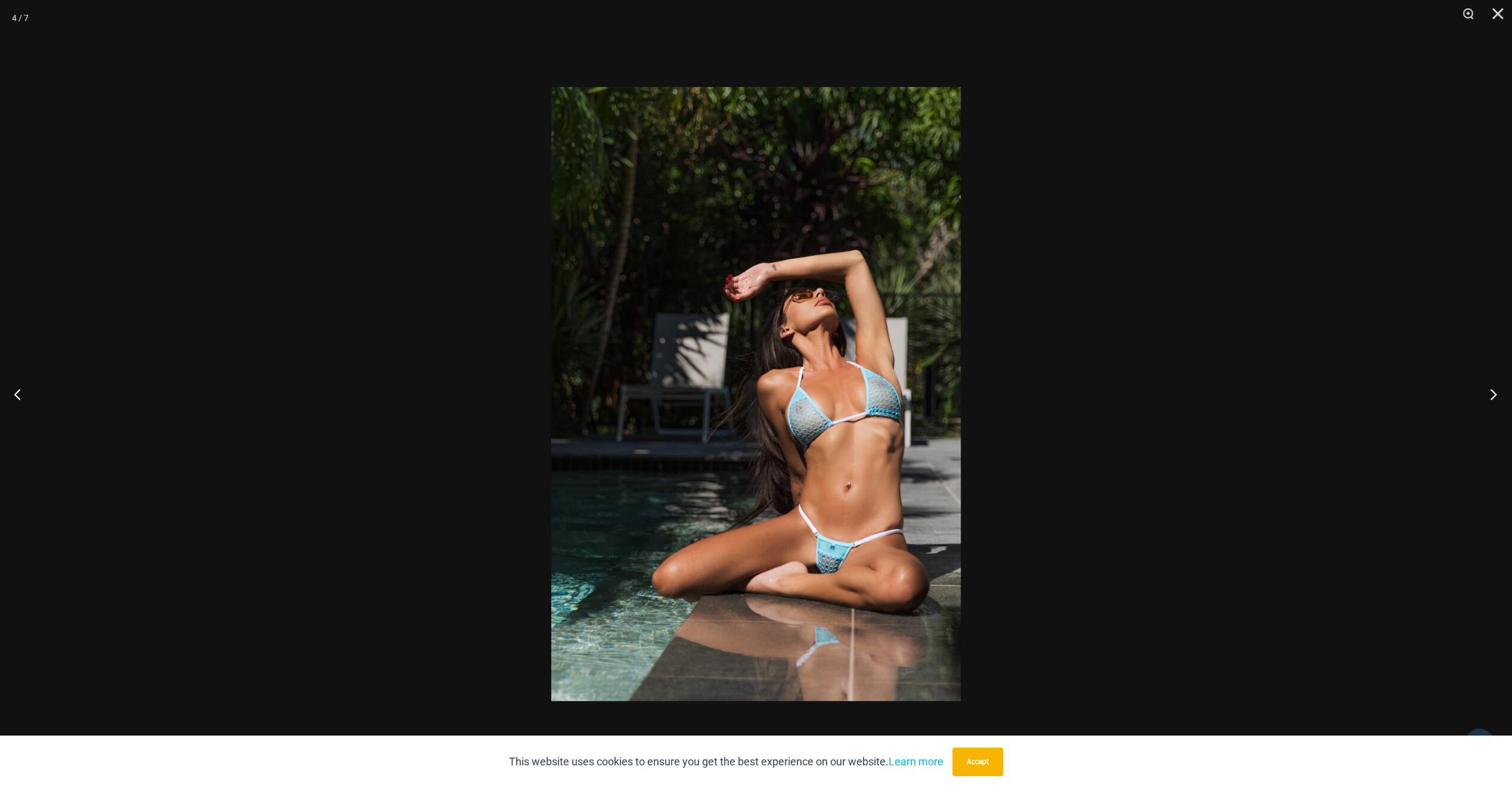
click at [1489, 392] on button "Next" at bounding box center [1489, 394] width 44 height 60
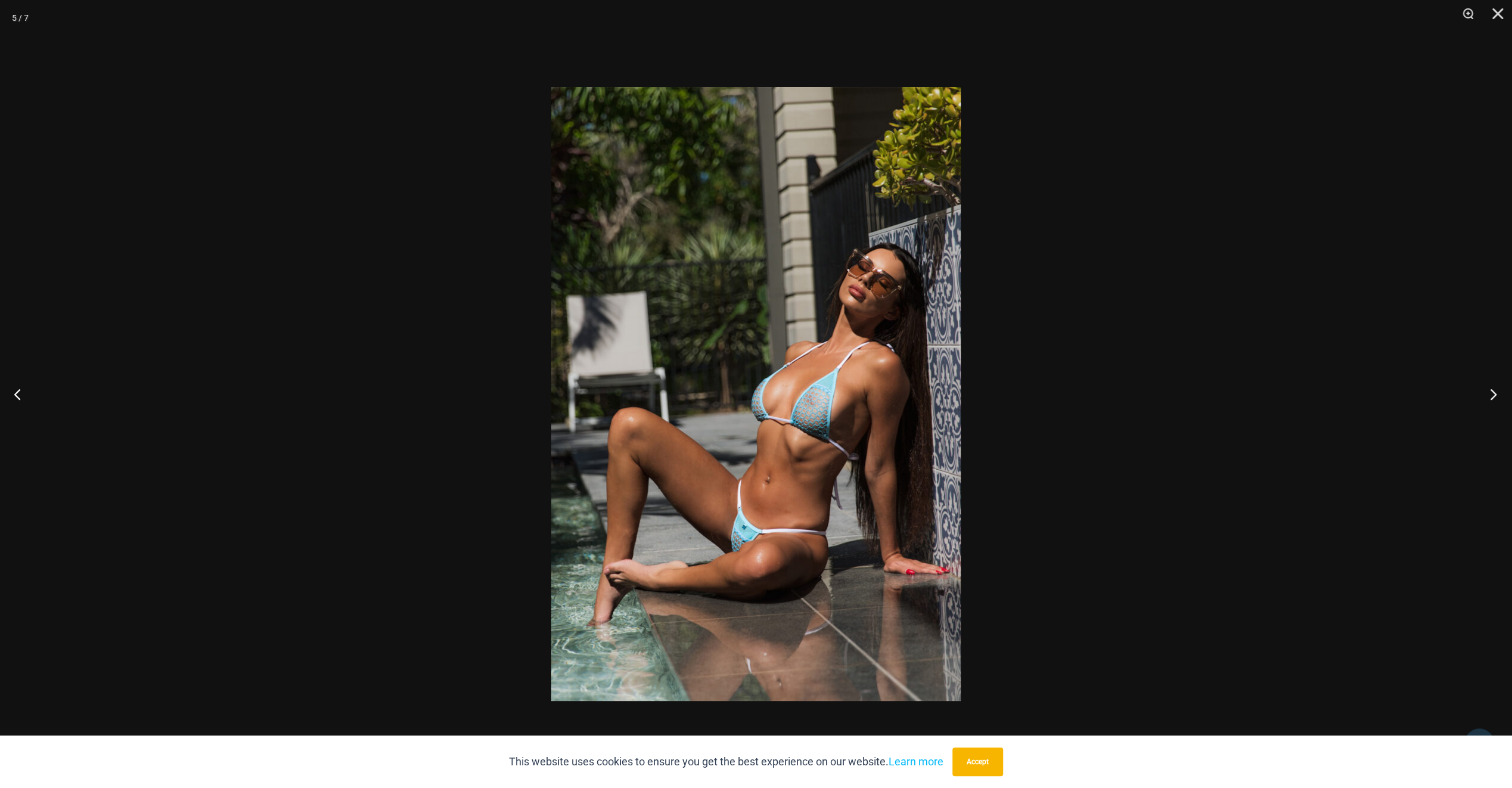
click at [1489, 392] on button "Next" at bounding box center [1489, 394] width 44 height 60
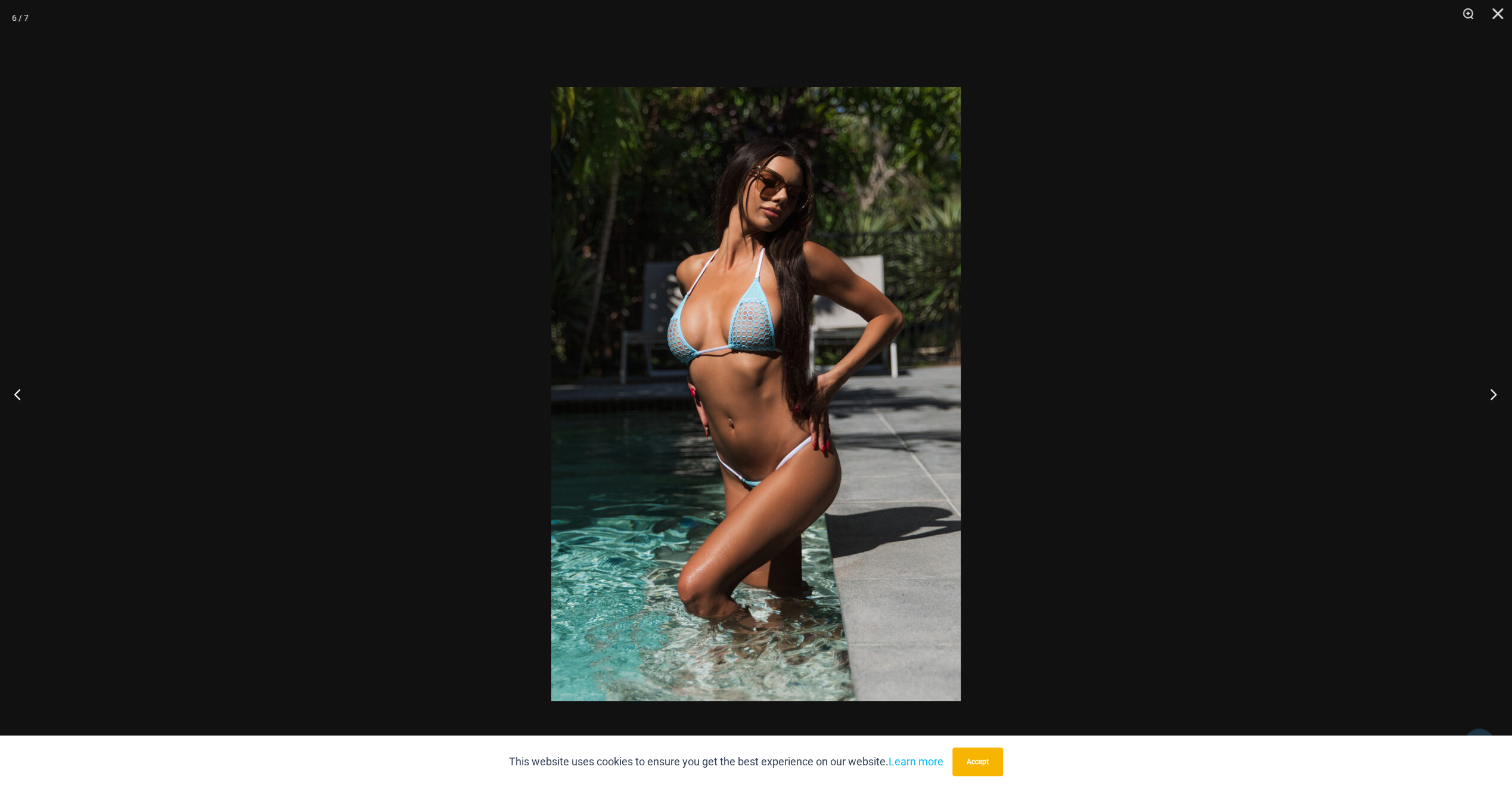
click at [1489, 392] on button "Next" at bounding box center [1489, 394] width 44 height 60
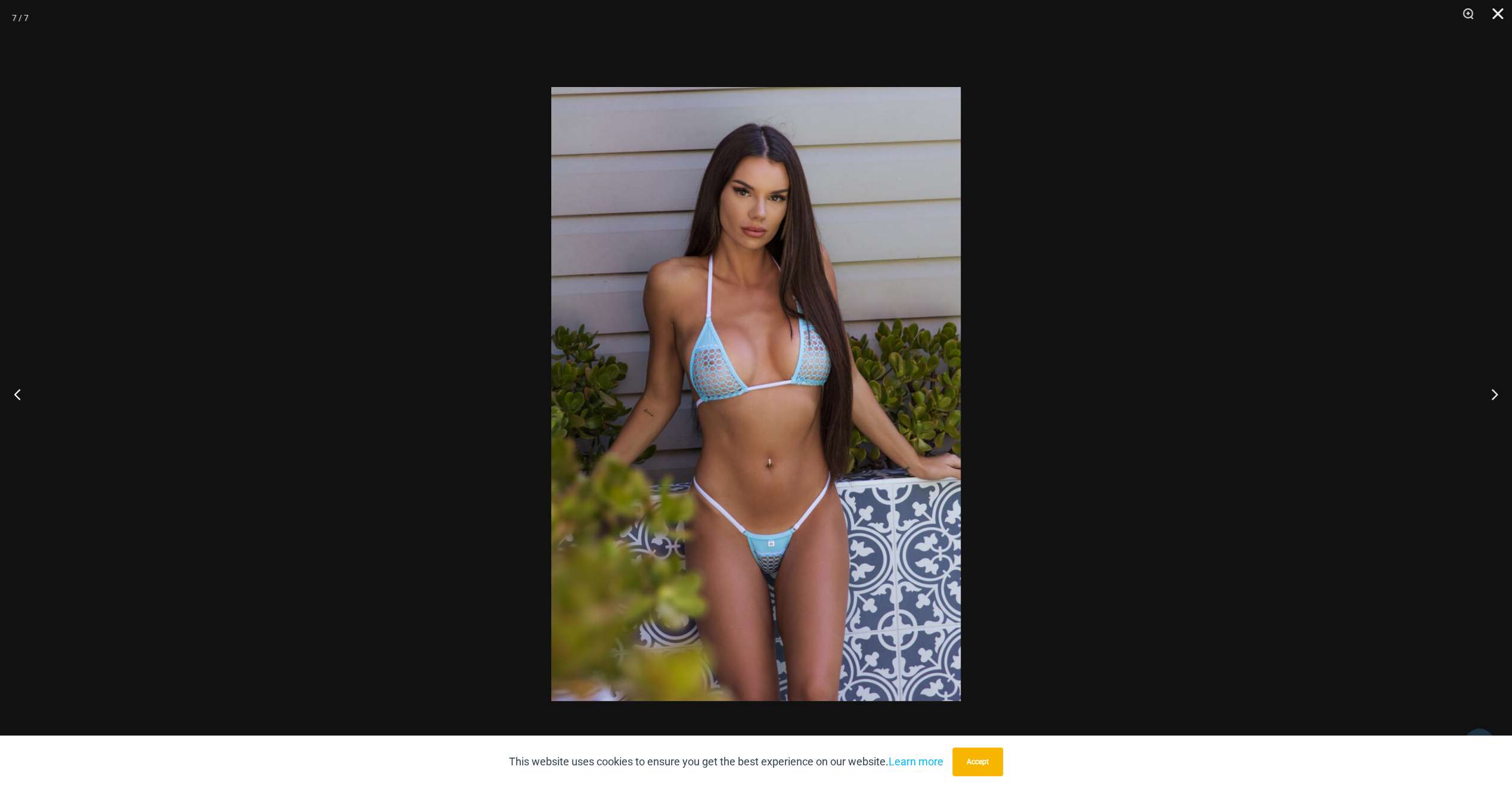
click at [1500, 13] on button "Close" at bounding box center [1493, 18] width 30 height 36
